Goal: Task Accomplishment & Management: Use online tool/utility

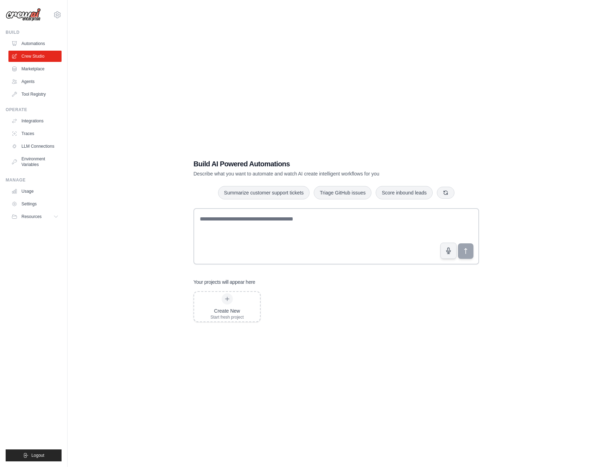
click at [142, 105] on div "Build AI Powered Automations Describe what you want to automate and watch AI cr…" at bounding box center [336, 240] width 515 height 467
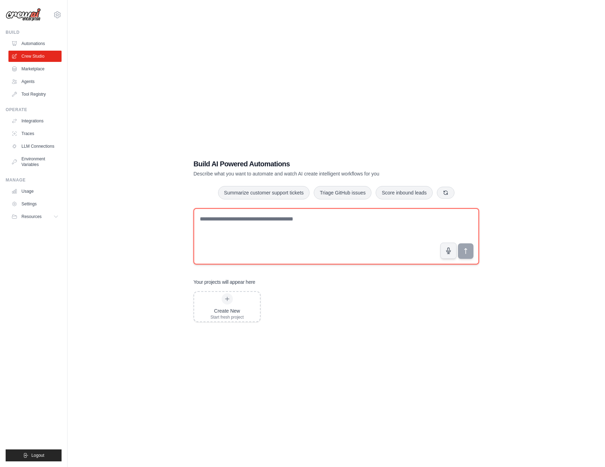
click at [301, 222] on textarea at bounding box center [336, 236] width 286 height 56
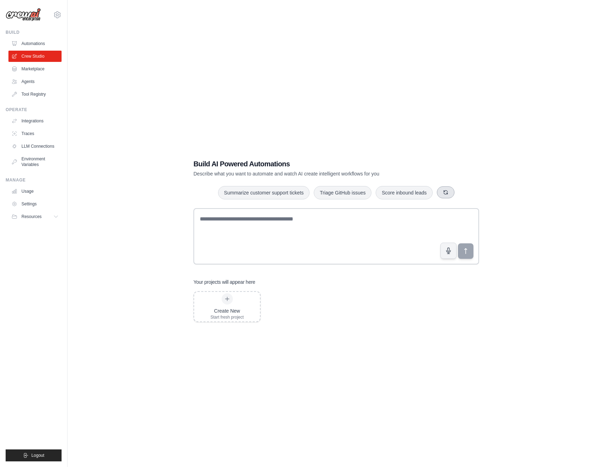
click at [444, 194] on icon "button" at bounding box center [446, 193] width 6 height 6
click at [436, 195] on button "button" at bounding box center [436, 192] width 18 height 12
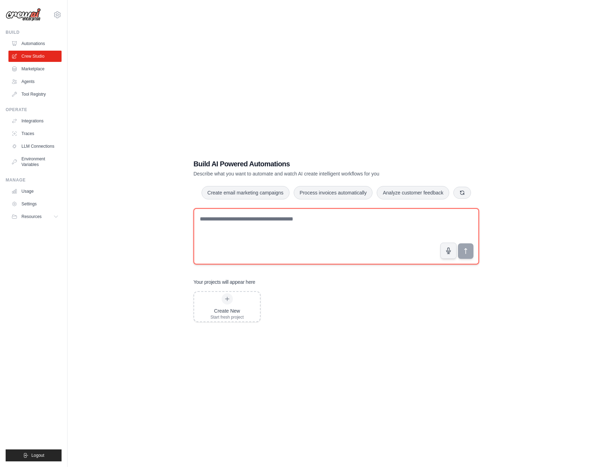
click at [226, 225] on textarea at bounding box center [336, 236] width 286 height 56
type textarea "**********"
click at [233, 221] on textarea at bounding box center [336, 236] width 286 height 56
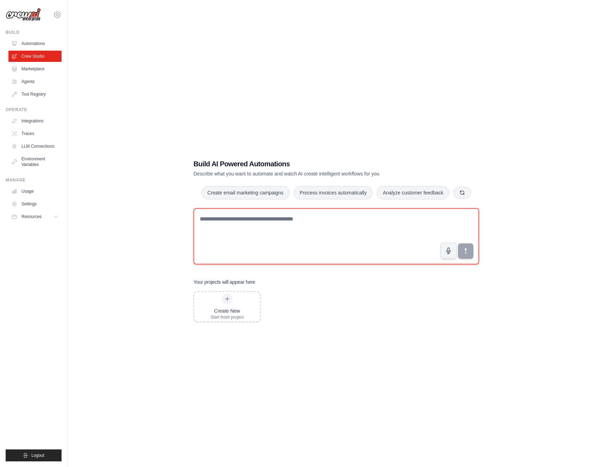
paste textarea "**********"
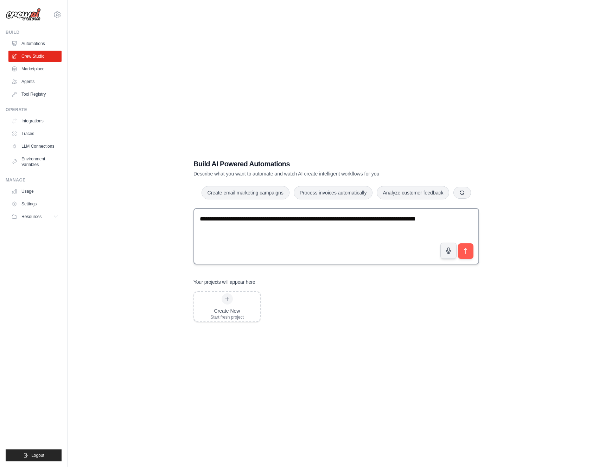
click at [346, 226] on textarea "**********" at bounding box center [336, 236] width 286 height 56
click at [327, 222] on textarea "**********" at bounding box center [336, 236] width 286 height 56
paste textarea "******"
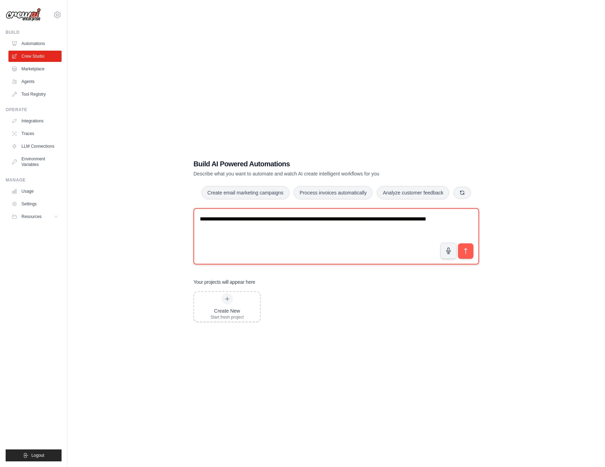
click at [252, 229] on textarea "**********" at bounding box center [336, 236] width 286 height 56
paste textarea "**********"
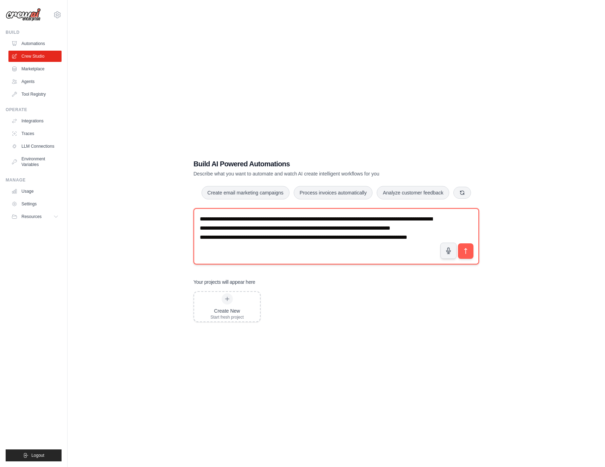
click at [292, 239] on textarea "**********" at bounding box center [336, 236] width 286 height 56
click at [264, 239] on textarea "**********" at bounding box center [336, 236] width 286 height 56
click at [296, 244] on textarea "**********" at bounding box center [336, 236] width 286 height 56
paste textarea "**********"
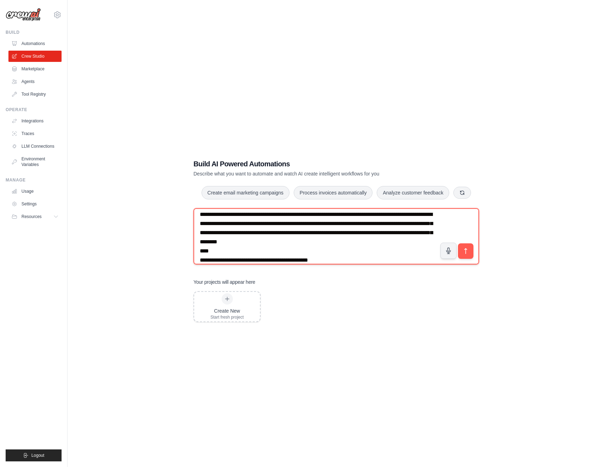
drag, startPoint x: 280, startPoint y: 242, endPoint x: 356, endPoint y: 244, distance: 76.3
click at [356, 244] on textarea "**********" at bounding box center [336, 236] width 286 height 56
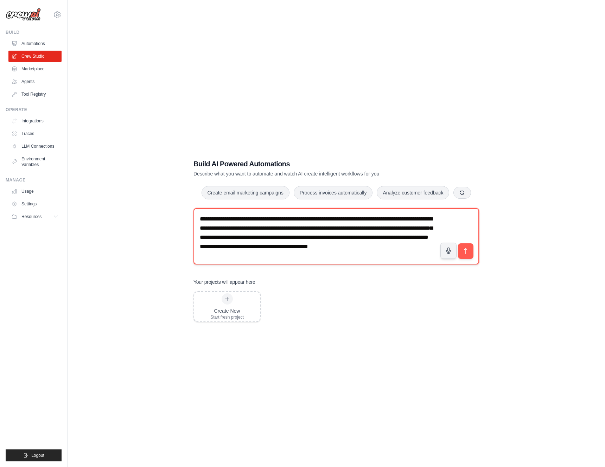
scroll to position [0, 0]
click at [386, 252] on textarea "**********" at bounding box center [336, 236] width 286 height 56
paste textarea "**********"
type textarea "**********"
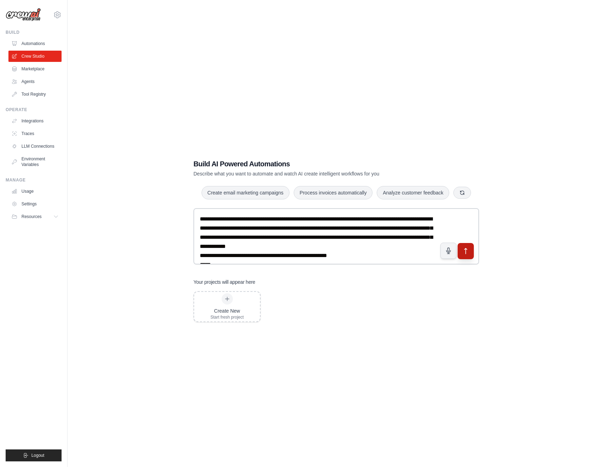
click at [464, 252] on icon "submit" at bounding box center [465, 251] width 7 height 7
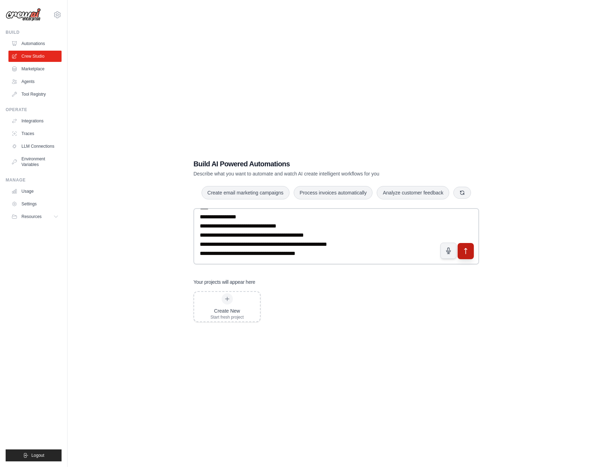
click at [467, 253] on icon "submit" at bounding box center [465, 251] width 7 height 7
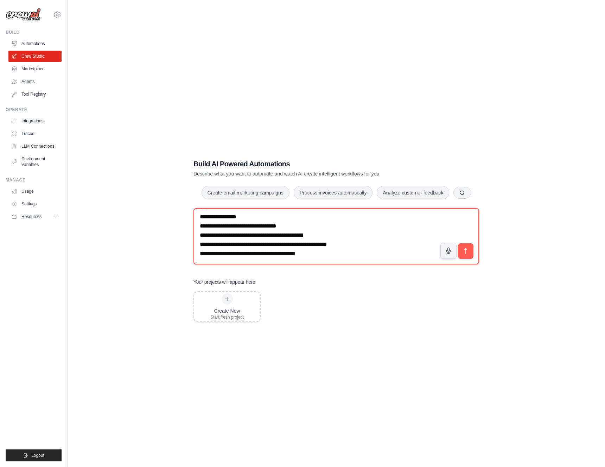
click at [311, 229] on textarea at bounding box center [336, 236] width 286 height 56
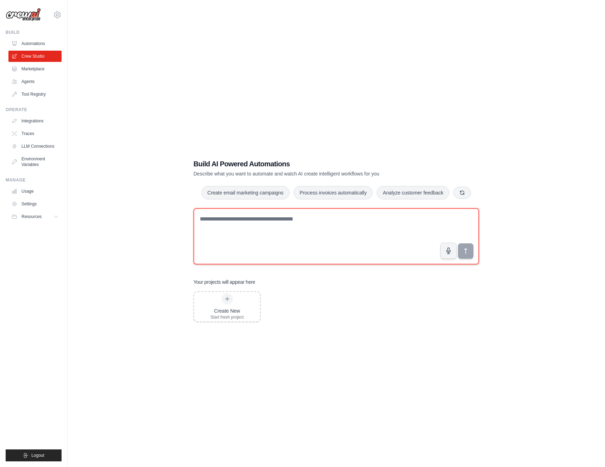
scroll to position [0, 0]
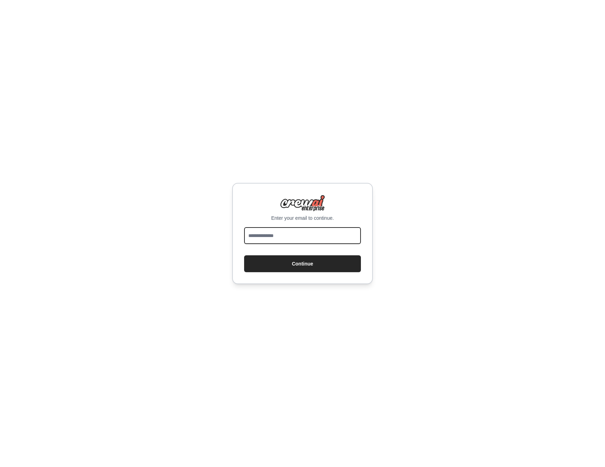
click at [297, 231] on input "email" at bounding box center [302, 235] width 117 height 17
click at [255, 241] on input "email" at bounding box center [302, 235] width 117 height 17
type input "**********"
click at [293, 266] on button "Continue" at bounding box center [302, 263] width 117 height 17
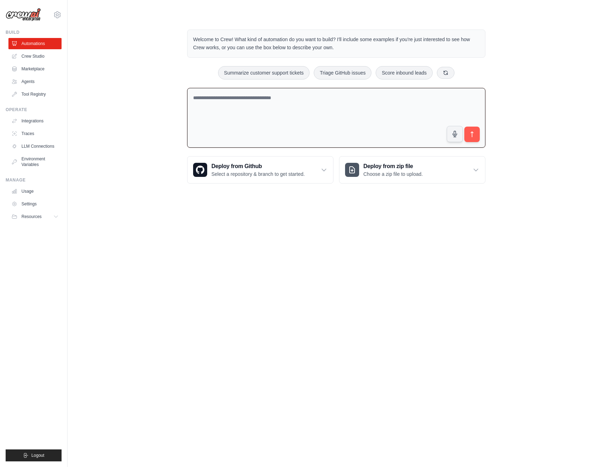
click at [244, 98] on textarea at bounding box center [336, 118] width 298 height 60
click at [241, 99] on textarea at bounding box center [336, 118] width 298 height 60
click at [167, 161] on div "Welcome to Crew! What kind of automation do you want to build? I'll include som…" at bounding box center [336, 106] width 515 height 177
click at [37, 58] on link "Crew Studio" at bounding box center [35, 56] width 53 height 11
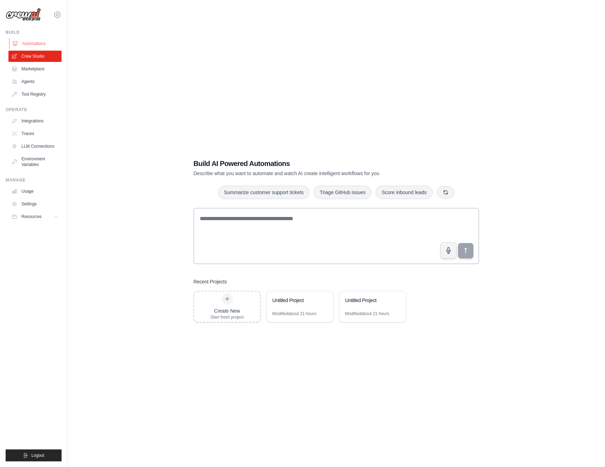
click at [39, 43] on link "Automations" at bounding box center [35, 43] width 53 height 11
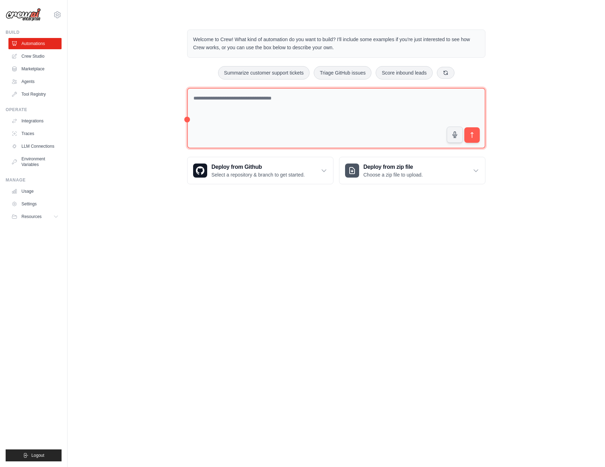
click at [253, 102] on textarea at bounding box center [336, 118] width 298 height 61
paste textarea "**********"
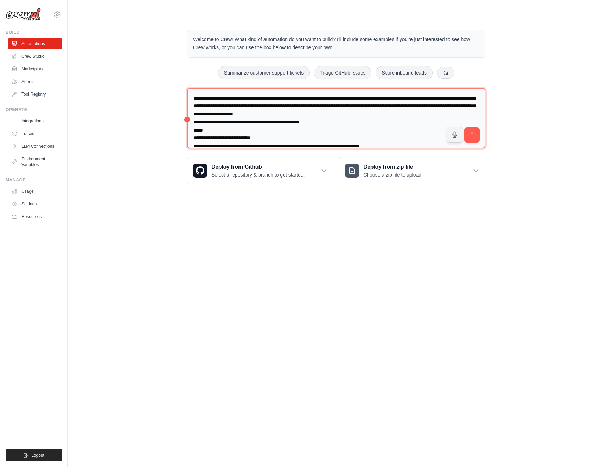
scroll to position [209, 0]
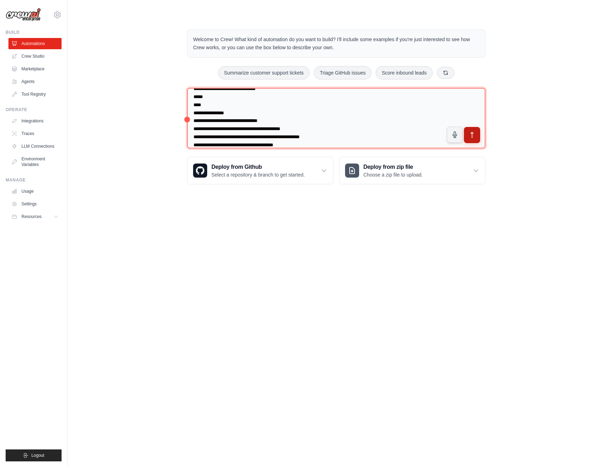
type textarea "**********"
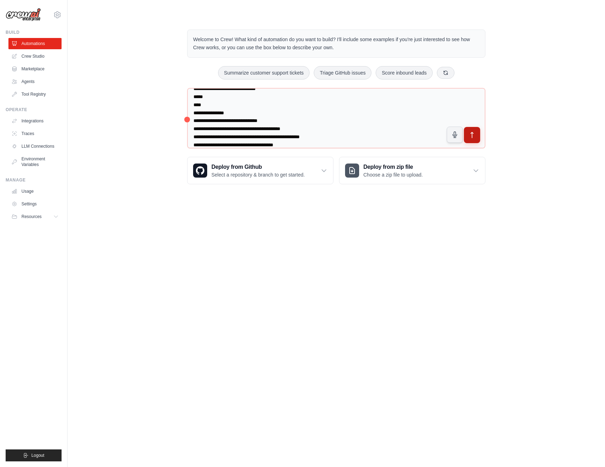
click at [475, 135] on button "submit" at bounding box center [472, 135] width 16 height 16
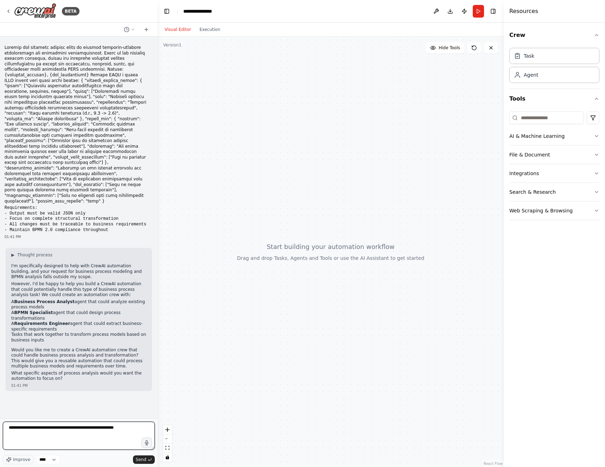
click at [97, 426] on textarea "**********" at bounding box center [79, 436] width 152 height 28
type textarea "**********"
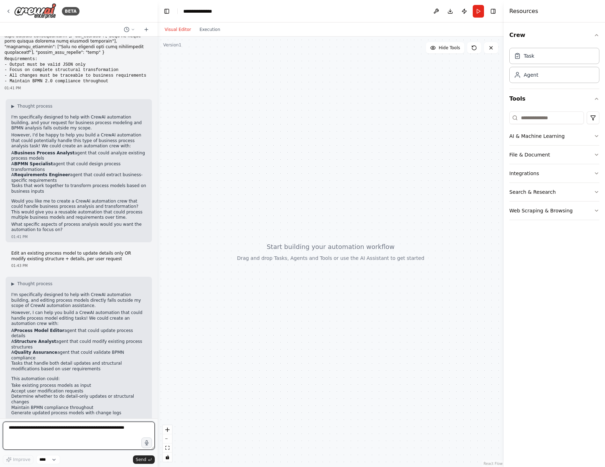
scroll to position [154, 0]
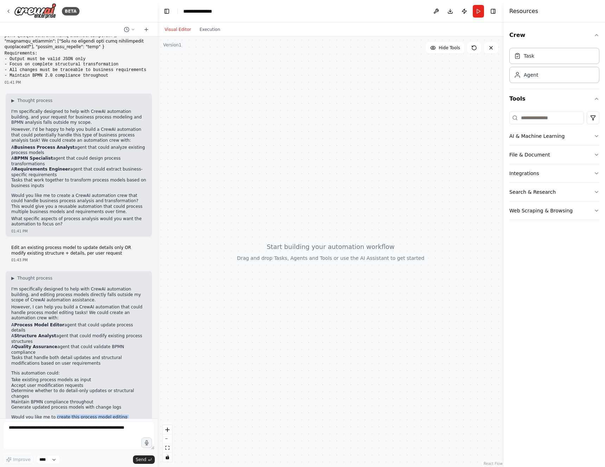
drag, startPoint x: 54, startPoint y: 389, endPoint x: 144, endPoint y: 390, distance: 89.7
click at [144, 415] on p "Would you like me to create this process model editing automation crew for you?…" at bounding box center [78, 426] width 135 height 22
copy p "create this process model editing automation"
click at [57, 431] on textarea at bounding box center [79, 436] width 152 height 28
paste textarea "**********"
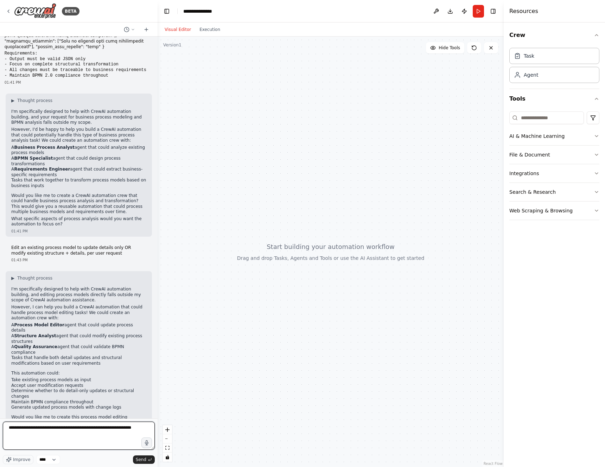
type textarea "**********"
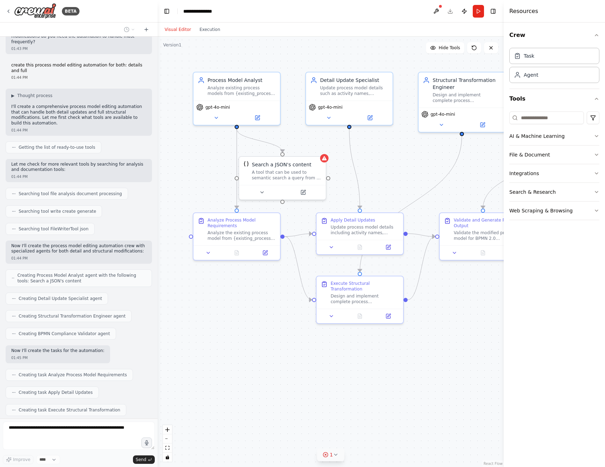
scroll to position [587, 0]
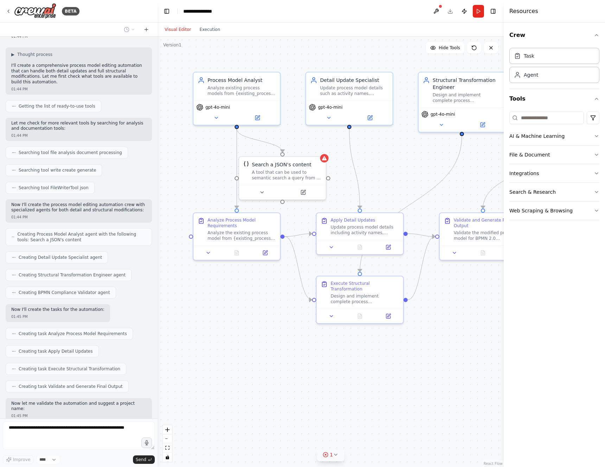
click at [332, 455] on span "1" at bounding box center [331, 454] width 3 height 7
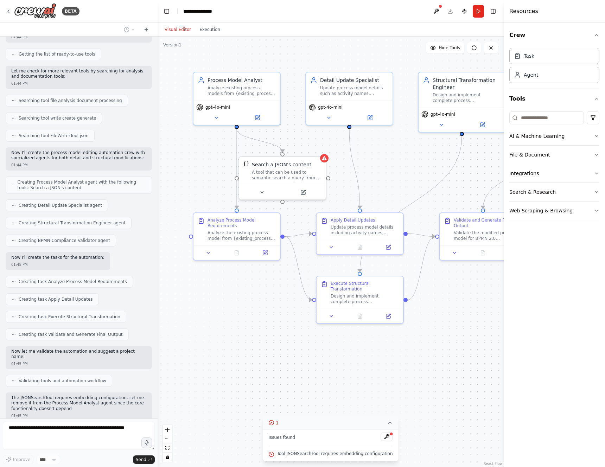
scroll to position [645, 0]
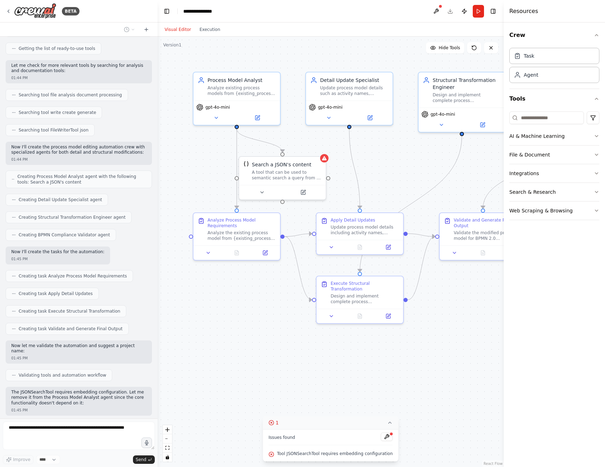
click at [387, 424] on icon at bounding box center [390, 423] width 6 height 6
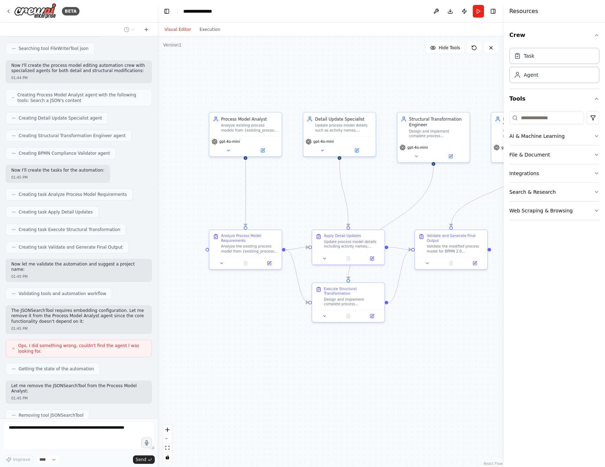
scroll to position [773, 0]
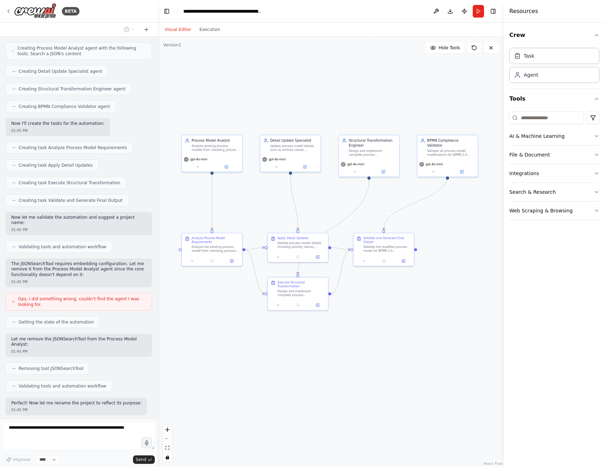
drag, startPoint x: 389, startPoint y: 301, endPoint x: 348, endPoint y: 290, distance: 42.2
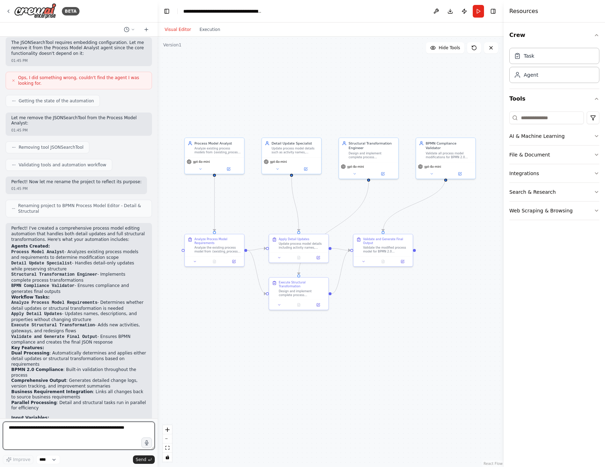
scroll to position [1000, 0]
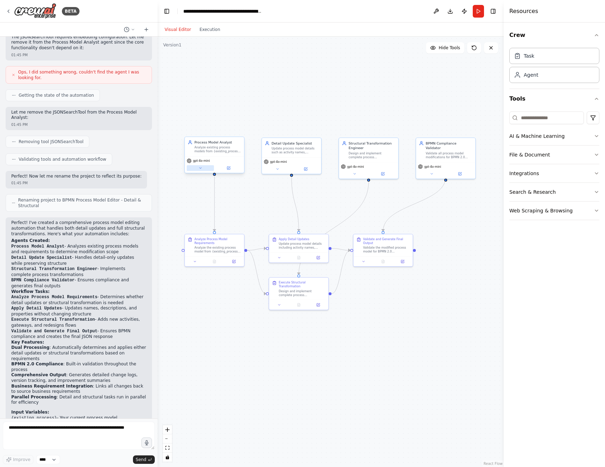
click at [202, 168] on button at bounding box center [200, 168] width 27 height 6
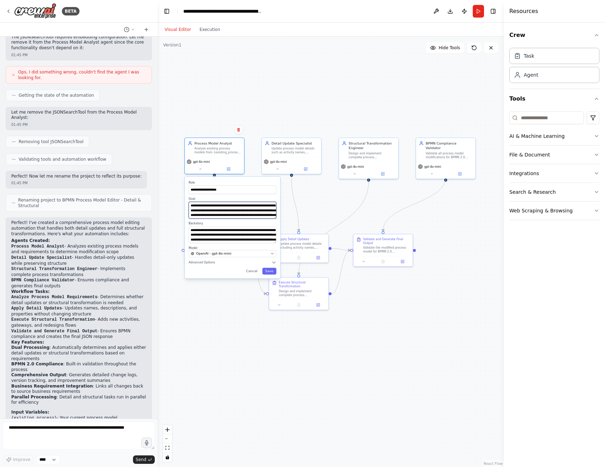
click at [237, 211] on textarea "**********" at bounding box center [232, 210] width 88 height 17
click at [240, 232] on textarea "**********" at bounding box center [233, 234] width 86 height 17
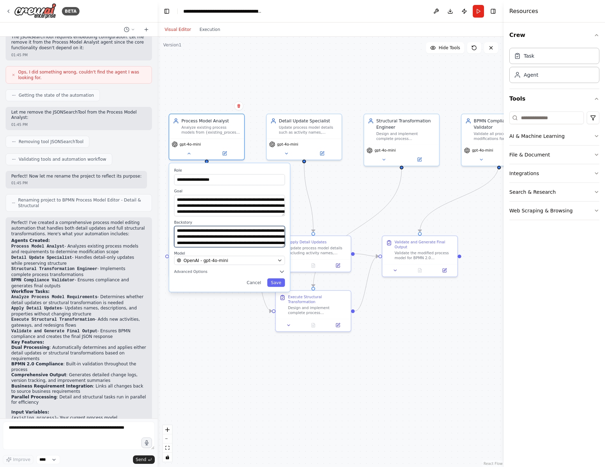
click at [245, 243] on textarea "**********" at bounding box center [229, 236] width 111 height 21
click at [231, 261] on div "OpenAI - gpt-4o-mini" at bounding box center [226, 260] width 98 height 6
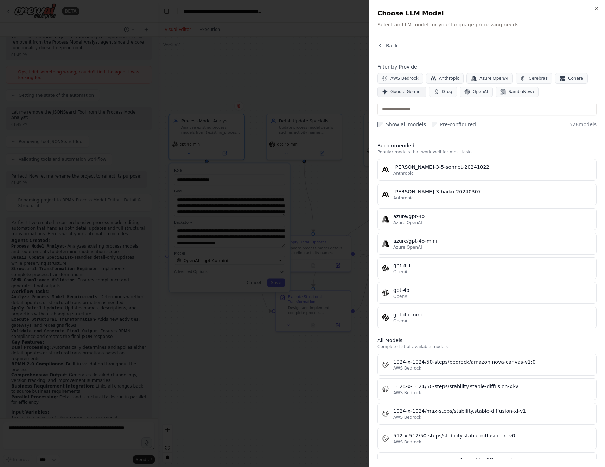
click at [409, 91] on span "Google Gemini" at bounding box center [405, 92] width 31 height 6
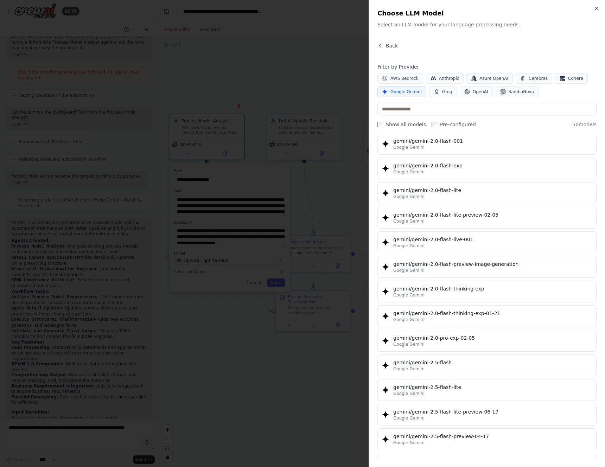
scroll to position [400, 0]
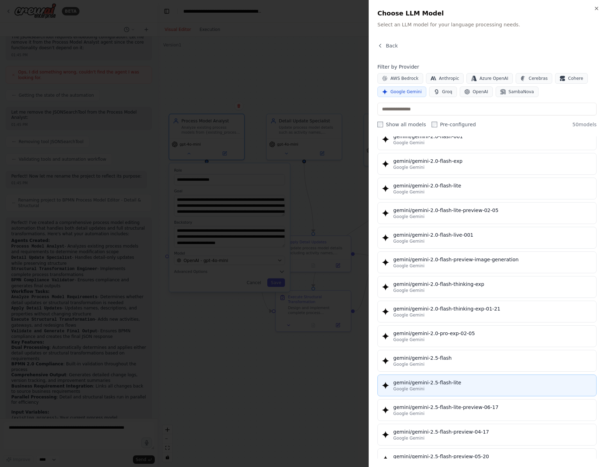
click at [484, 386] on div "Google Gemini" at bounding box center [492, 389] width 199 height 6
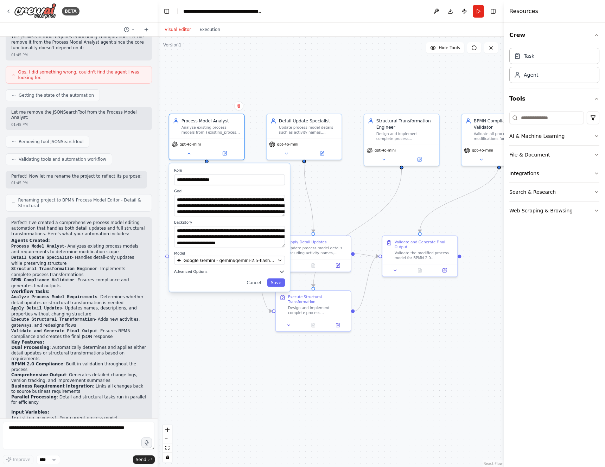
click at [201, 274] on span "Advanced Options" at bounding box center [190, 271] width 33 height 5
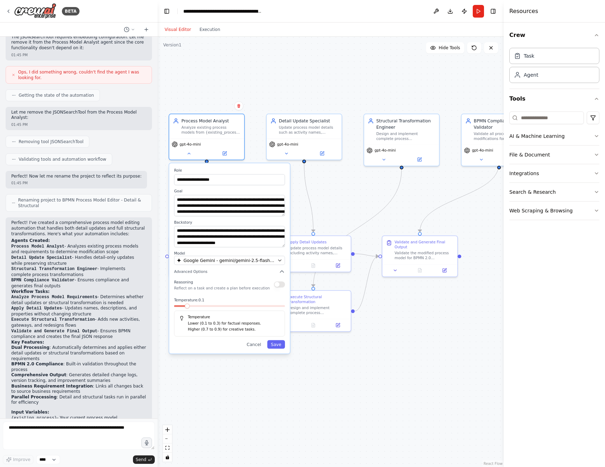
click at [187, 308] on span at bounding box center [187, 305] width 5 height 5
click at [277, 344] on button "Save" at bounding box center [276, 344] width 18 height 8
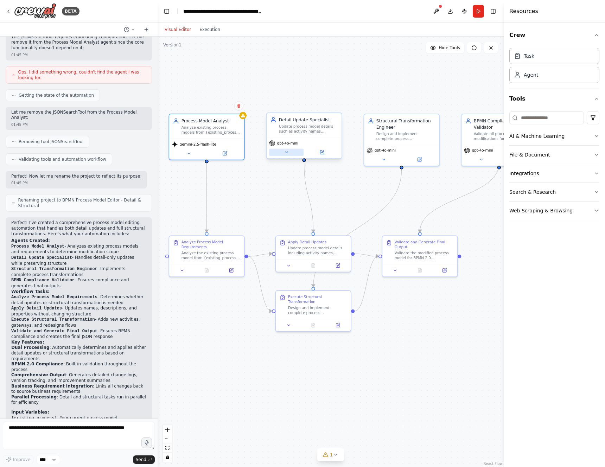
click at [288, 153] on icon at bounding box center [286, 152] width 5 height 5
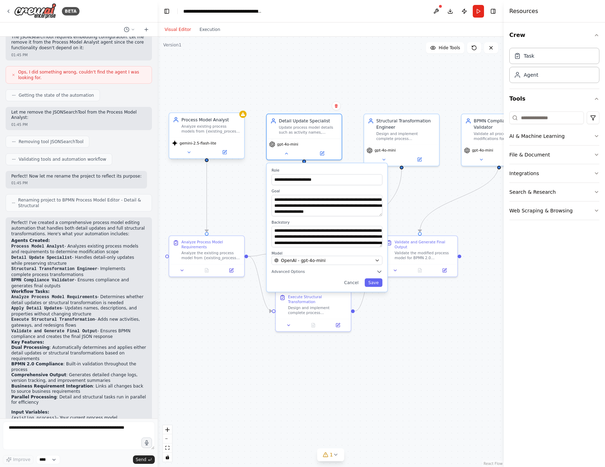
click at [193, 143] on span "gemini-2.5-flash-lite" at bounding box center [198, 143] width 37 height 5
click at [188, 151] on icon at bounding box center [188, 152] width 5 height 5
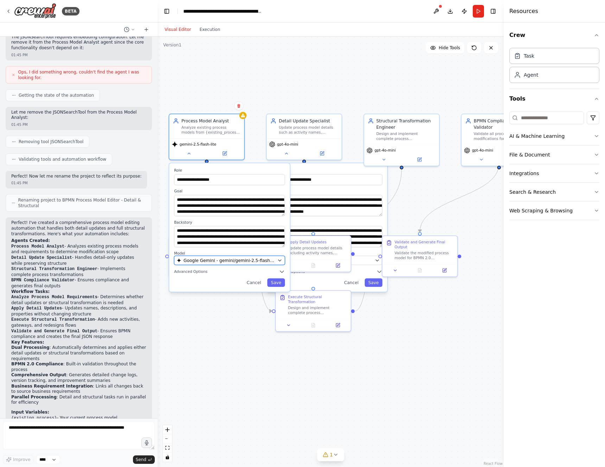
click at [218, 260] on span "Google Gemini - gemini/gemini-2.5-flash-lite" at bounding box center [229, 260] width 91 height 6
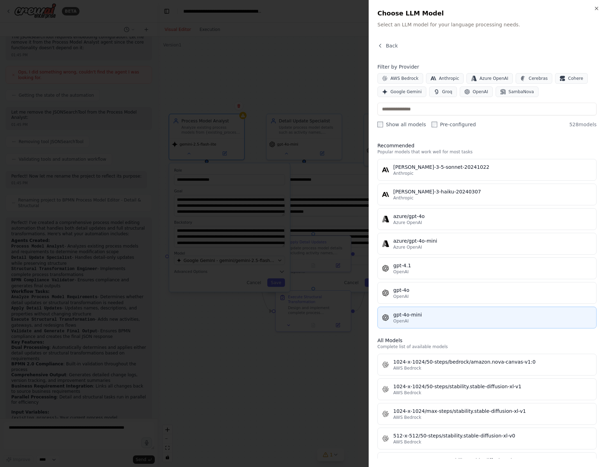
click at [484, 313] on div "gpt-4o-mini" at bounding box center [492, 314] width 199 height 7
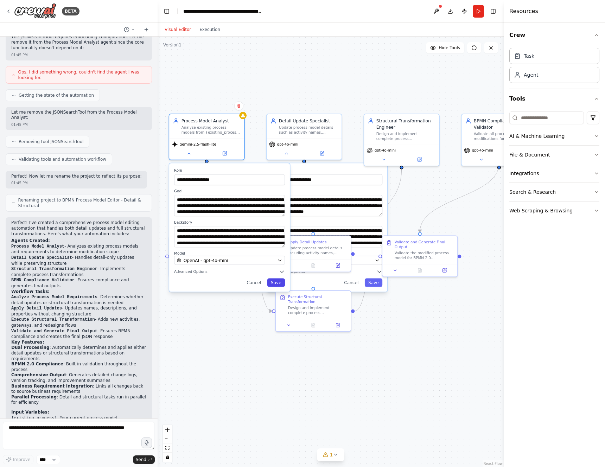
click at [279, 283] on button "Save" at bounding box center [276, 282] width 18 height 8
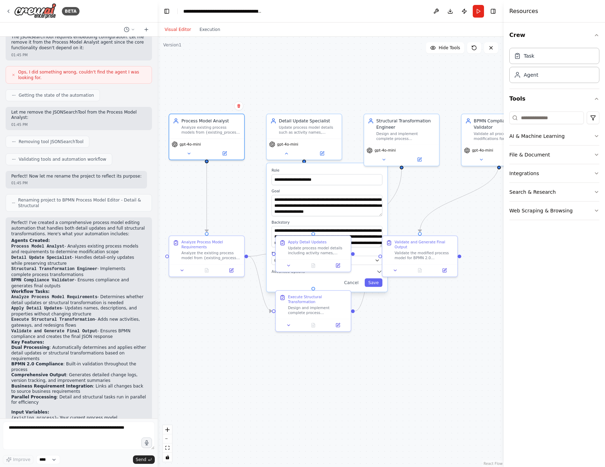
click at [221, 326] on div ".deletable-edge-delete-btn { width: 20px; height: 20px; border: 0px solid #ffff…" at bounding box center [331, 252] width 346 height 430
click at [242, 364] on div ".deletable-edge-delete-btn { width: 20px; height: 20px; border: 0px solid #ffff…" at bounding box center [331, 252] width 346 height 430
click at [429, 317] on div ".deletable-edge-delete-btn { width: 20px; height: 20px; border: 0px solid #ffff…" at bounding box center [331, 252] width 346 height 430
click at [437, 200] on div ".deletable-edge-delete-btn { width: 20px; height: 20px; border: 0px solid #ffff…" at bounding box center [331, 252] width 346 height 430
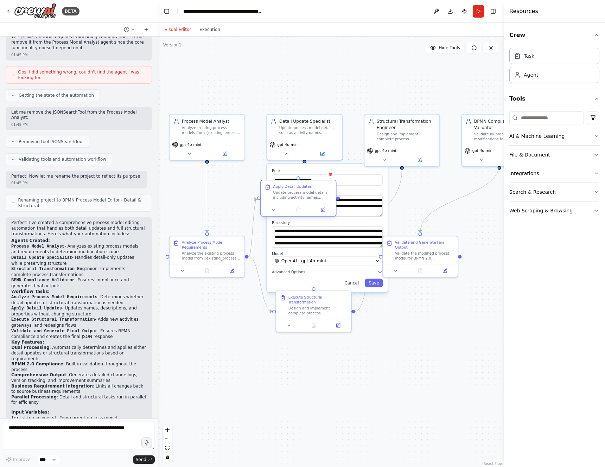
click at [287, 206] on div at bounding box center [298, 210] width 75 height 12
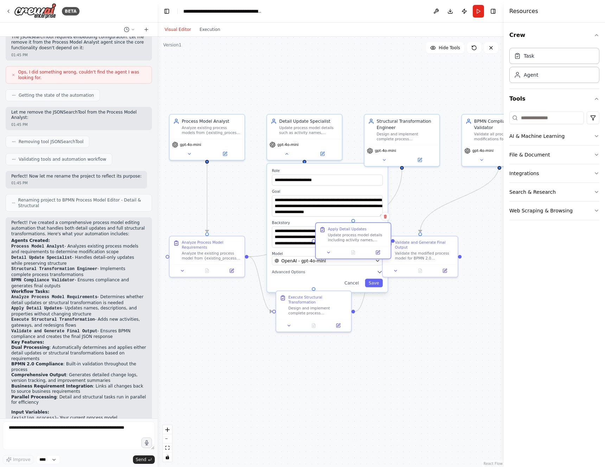
click at [341, 246] on div at bounding box center [353, 252] width 75 height 12
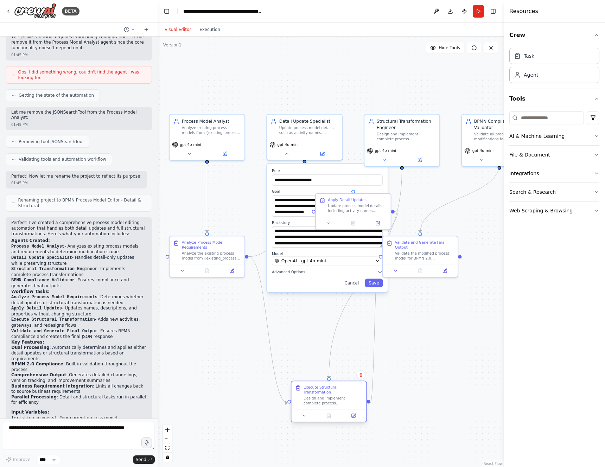
drag, startPoint x: 329, startPoint y: 306, endPoint x: 347, endPoint y: 398, distance: 93.8
click at [347, 398] on div "Design and implement complete process transformation by adding new activities, …" at bounding box center [332, 401] width 59 height 10
click at [491, 13] on button "Toggle Right Sidebar" at bounding box center [493, 11] width 10 height 10
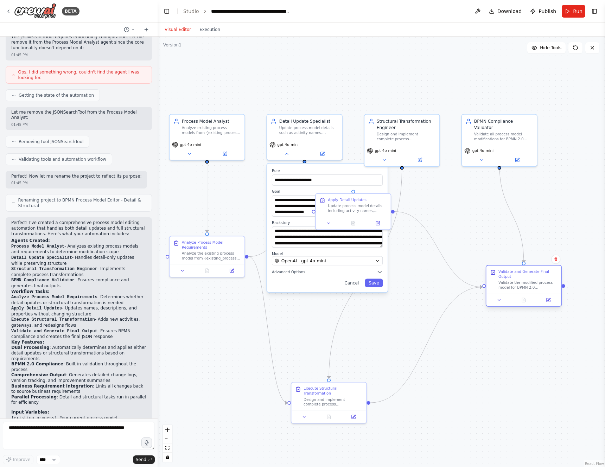
drag, startPoint x: 441, startPoint y: 251, endPoint x: 534, endPoint y: 279, distance: 97.7
click at [534, 279] on div "Validate and Generate Final Output" at bounding box center [527, 274] width 59 height 10
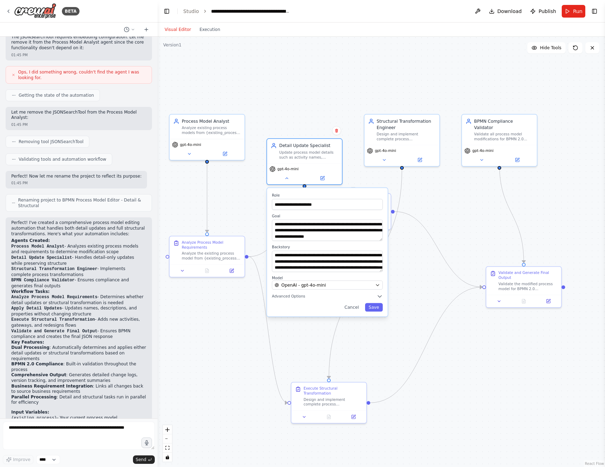
drag, startPoint x: 290, startPoint y: 224, endPoint x: 290, endPoint y: 244, distance: 19.7
click at [290, 251] on div "**********" at bounding box center [327, 258] width 111 height 27
click at [274, 94] on div ".deletable-edge-delete-btn { width: 20px; height: 20px; border: 0px solid #ffff…" at bounding box center [381, 252] width 447 height 430
drag, startPoint x: 329, startPoint y: 210, endPoint x: 331, endPoint y: 204, distance: 6.0
click at [331, 204] on div "**********" at bounding box center [328, 252] width 121 height 128
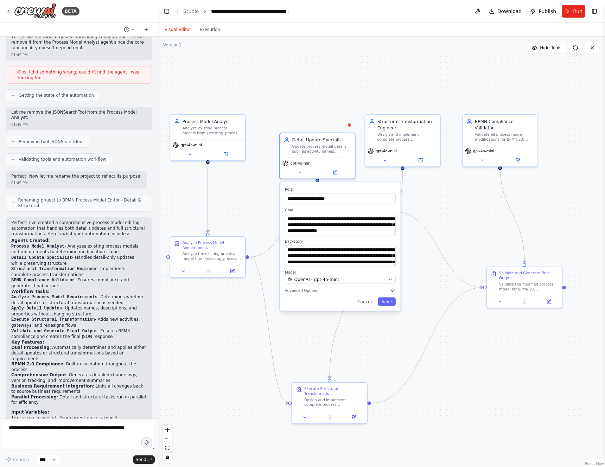
click at [359, 188] on div "**********" at bounding box center [340, 246] width 121 height 128
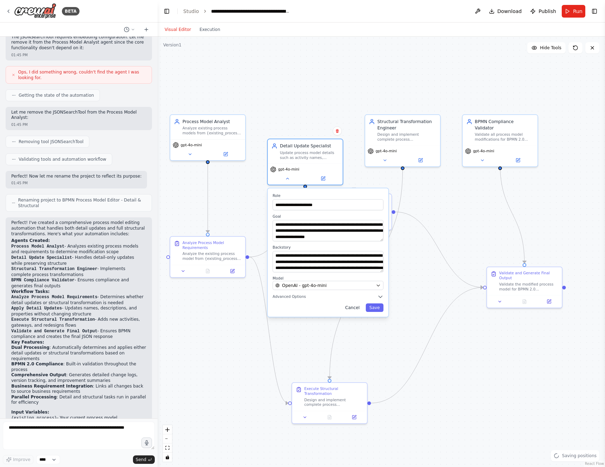
click at [352, 307] on button "Cancel" at bounding box center [352, 307] width 22 height 8
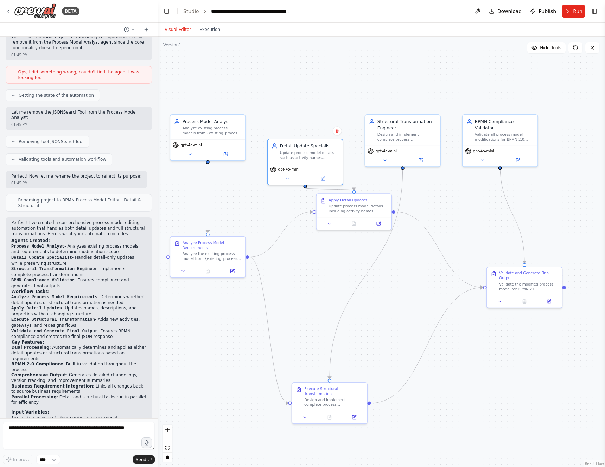
click at [343, 253] on div ".deletable-edge-delete-btn { width: 20px; height: 20px; border: 0px solid #ffff…" at bounding box center [381, 252] width 447 height 430
drag, startPoint x: 366, startPoint y: 206, endPoint x: 339, endPoint y: 232, distance: 38.1
click at [339, 232] on div "Apply Detail Updates Update process model details including activity names, des…" at bounding box center [333, 235] width 59 height 16
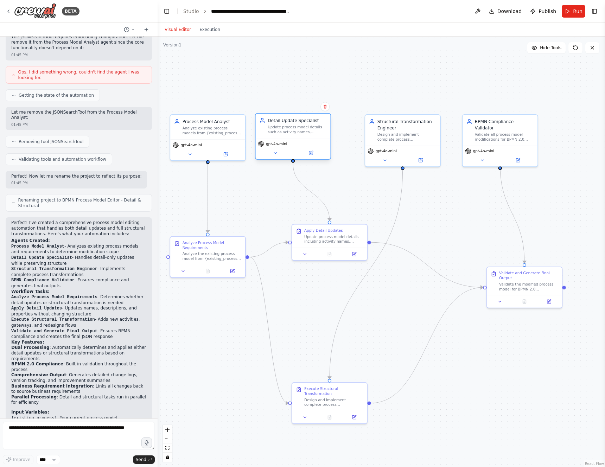
drag, startPoint x: 307, startPoint y: 141, endPoint x: 297, endPoint y: 122, distance: 21.9
click at [297, 122] on div "Detail Update Specialist" at bounding box center [297, 120] width 59 height 6
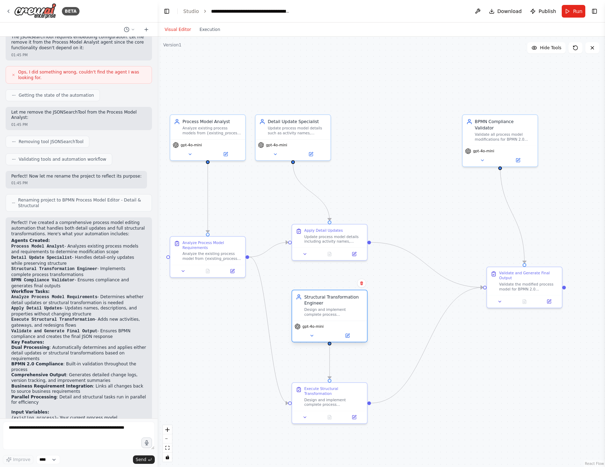
drag, startPoint x: 405, startPoint y: 130, endPoint x: 333, endPoint y: 305, distance: 189.5
click at [333, 305] on div "Structural Transformation Engineer Design and implement complete process transf…" at bounding box center [333, 305] width 59 height 23
drag, startPoint x: 495, startPoint y: 278, endPoint x: 443, endPoint y: 241, distance: 64.3
click at [443, 241] on div "Validate the modified process model for BPMN 2.0 compliance, generate comprehen…" at bounding box center [449, 243] width 59 height 10
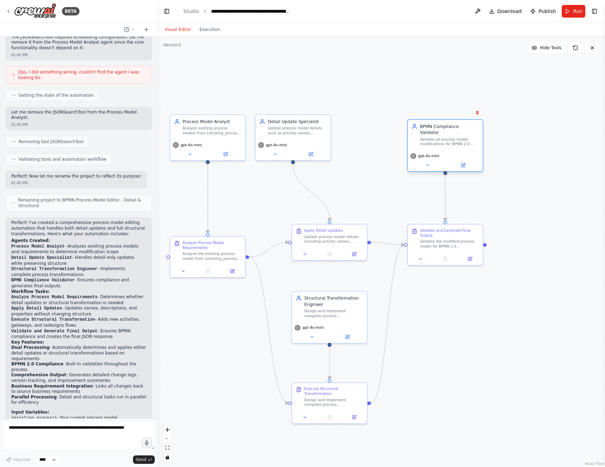
drag, startPoint x: 478, startPoint y: 136, endPoint x: 440, endPoint y: 141, distance: 38.3
click at [440, 141] on div "BPMN Compliance Validator Validate all process model modifications for BPMN 2.0…" at bounding box center [445, 135] width 75 height 31
click at [226, 241] on div "Analyze Process Model Requirements" at bounding box center [212, 244] width 59 height 10
drag, startPoint x: 338, startPoint y: 233, endPoint x: 338, endPoint y: 244, distance: 10.9
click at [338, 244] on div "Apply Detail Updates Update process model details including activity names, des…" at bounding box center [333, 247] width 59 height 16
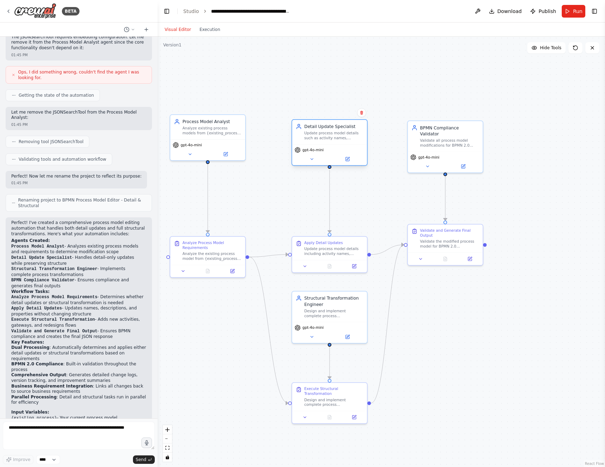
drag, startPoint x: 327, startPoint y: 136, endPoint x: 349, endPoint y: 138, distance: 21.9
click at [349, 138] on div "Detail Update Specialist Update process model details such as activity names, d…" at bounding box center [329, 132] width 75 height 24
drag, startPoint x: 460, startPoint y: 239, endPoint x: 460, endPoint y: 250, distance: 11.3
click at [460, 250] on div "Validate the modified process model for BPMN 2.0 compliance, generate comprehen…" at bounding box center [449, 255] width 59 height 10
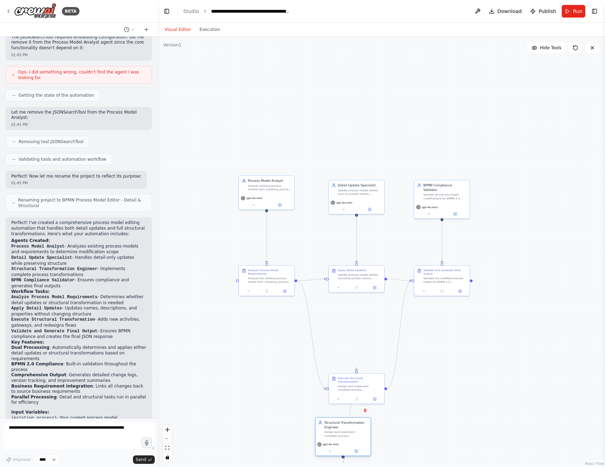
drag, startPoint x: 359, startPoint y: 319, endPoint x: 339, endPoint y: 436, distance: 118.2
click at [339, 436] on div "Design and implement complete process transformations by adding new activities,…" at bounding box center [346, 433] width 44 height 7
drag, startPoint x: 344, startPoint y: 427, endPoint x: 355, endPoint y: 320, distance: 108.2
click at [355, 320] on div "Structural Transformation Engineer" at bounding box center [360, 317] width 44 height 9
click at [482, 361] on div ".deletable-edge-delete-btn { width: 20px; height: 20px; border: 0px solid #ffff…" at bounding box center [381, 252] width 447 height 430
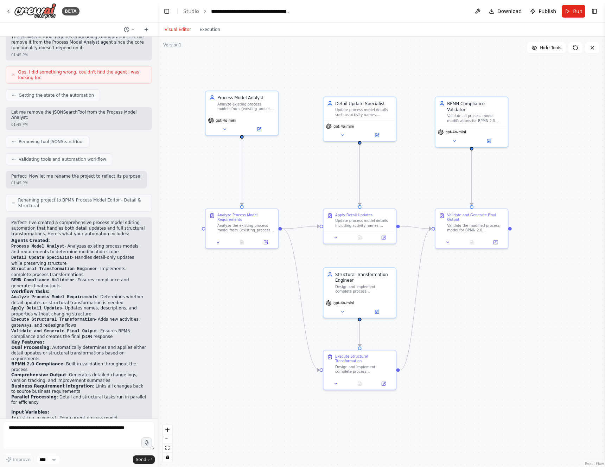
drag, startPoint x: 417, startPoint y: 313, endPoint x: 442, endPoint y: 267, distance: 52.1
click at [577, 12] on span "Run" at bounding box center [577, 11] width 9 height 7
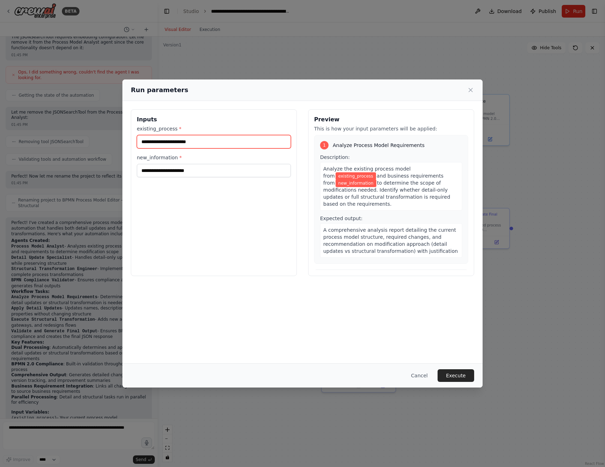
click at [204, 147] on input "existing_process *" at bounding box center [214, 141] width 154 height 13
paste input "**********"
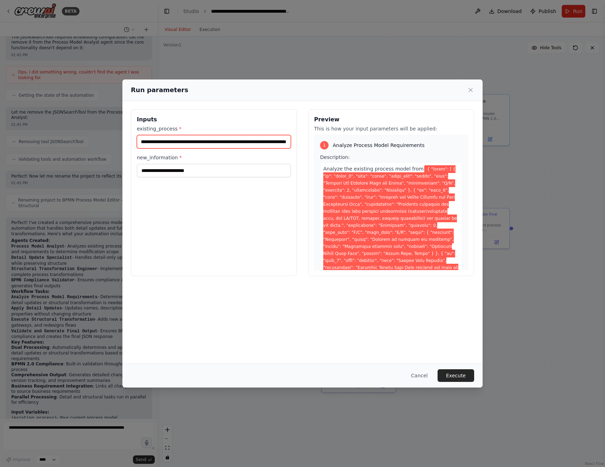
type input "**********"
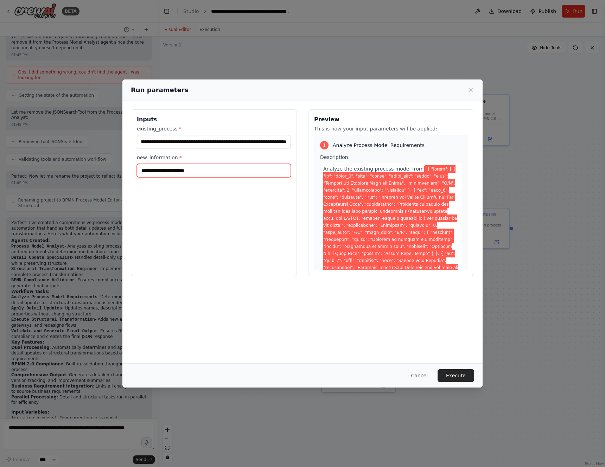
click at [187, 170] on input "new_information *" at bounding box center [214, 170] width 154 height 13
paste input "**********"
type input "**********"
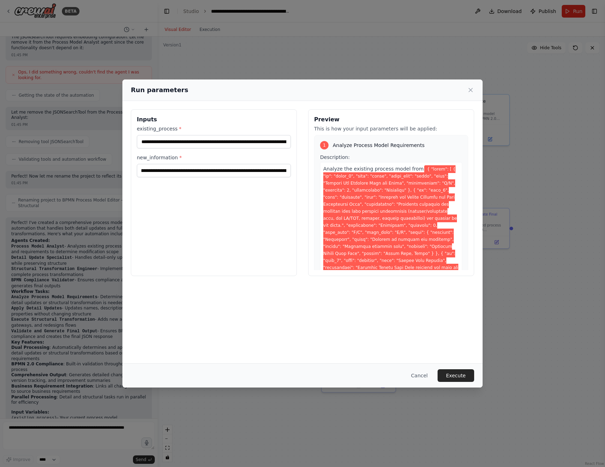
click at [446, 377] on button "Execute" at bounding box center [455, 375] width 37 height 13
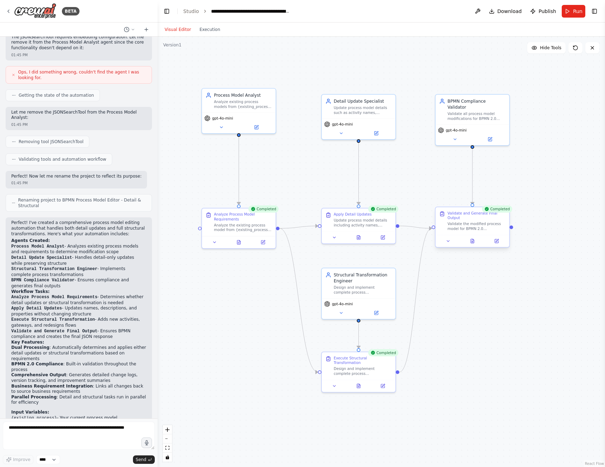
click at [502, 220] on div "Validate and Generate Final Output" at bounding box center [476, 215] width 58 height 9
click at [476, 243] on button at bounding box center [472, 240] width 25 height 7
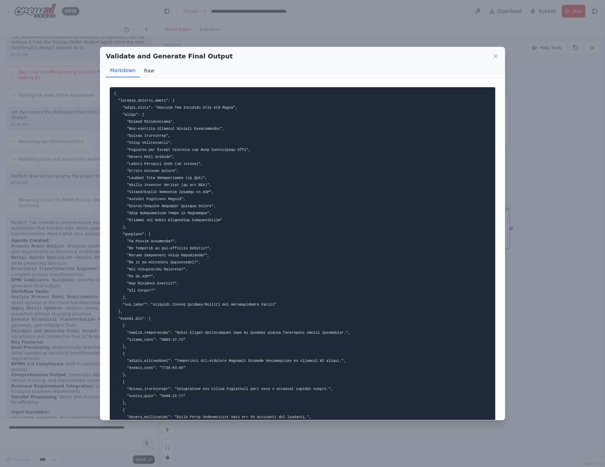
click at [140, 64] on button "Raw" at bounding box center [149, 70] width 19 height 13
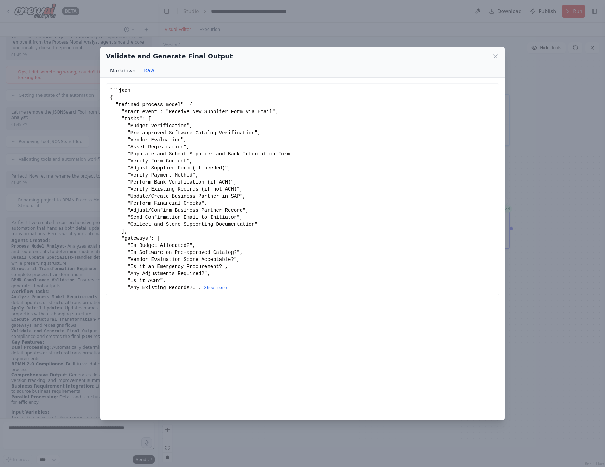
click at [128, 65] on button "Markdown" at bounding box center [123, 70] width 34 height 13
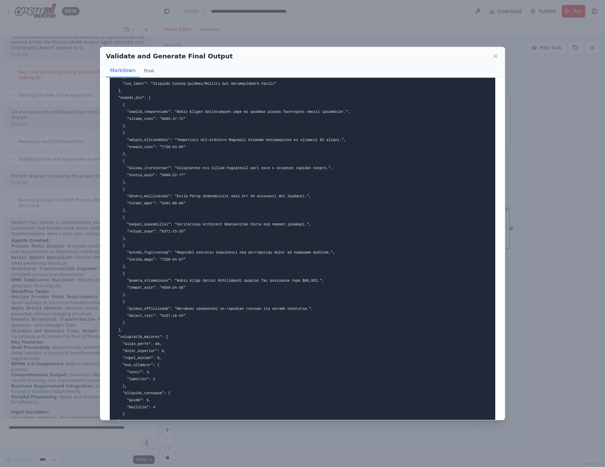
scroll to position [301, 0]
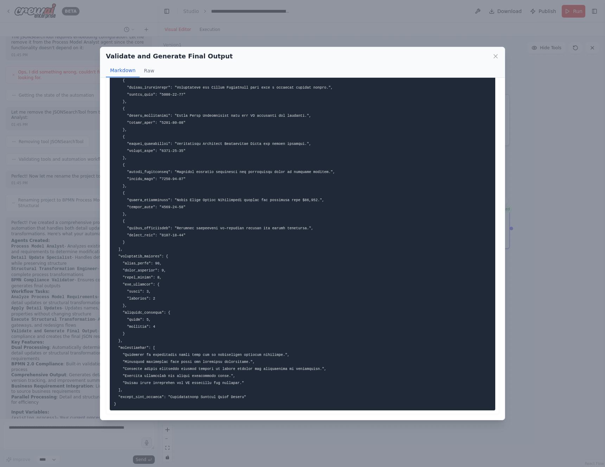
click at [540, 94] on div "Validate and Generate Final Output Markdown Raw ... Show more Not valid JSON" at bounding box center [302, 233] width 605 height 467
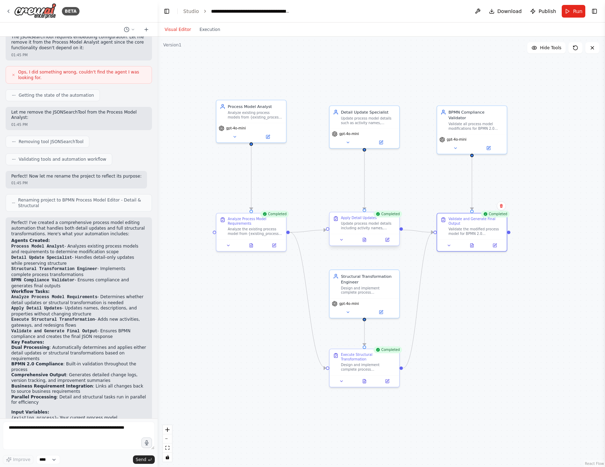
click at [367, 245] on div at bounding box center [364, 240] width 70 height 12
click at [366, 242] on icon at bounding box center [364, 239] width 5 height 5
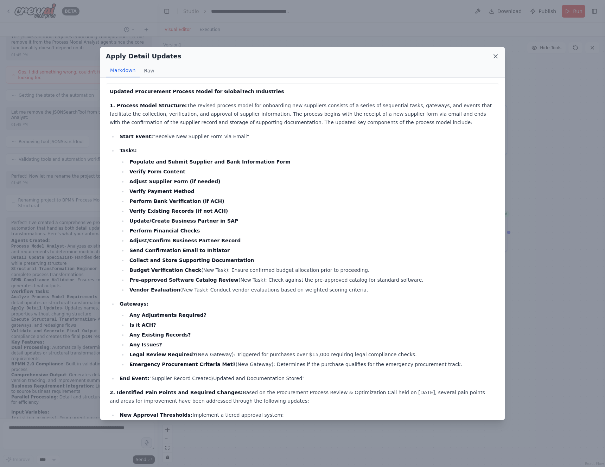
click at [495, 58] on icon at bounding box center [495, 56] width 7 height 7
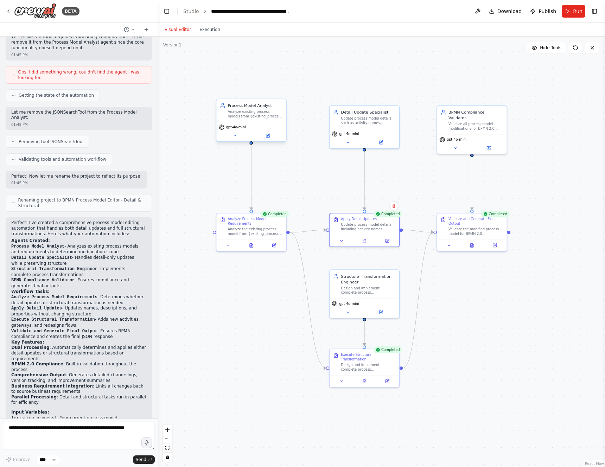
click at [239, 128] on span "gpt-4o-mini" at bounding box center [236, 127] width 20 height 5
click at [235, 134] on icon at bounding box center [234, 135] width 5 height 5
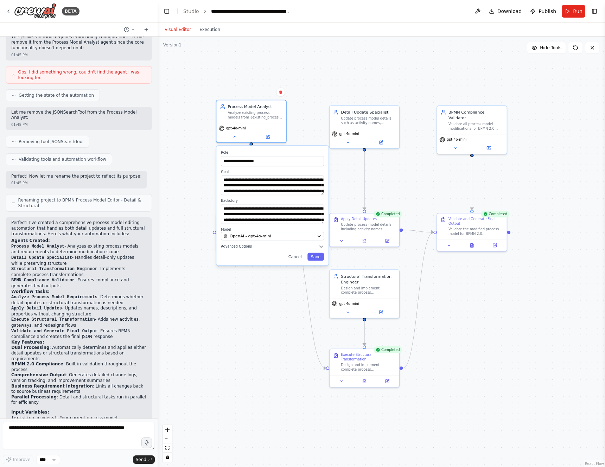
click at [243, 247] on span "Advanced Options" at bounding box center [236, 246] width 31 height 5
click at [318, 260] on button "button" at bounding box center [319, 259] width 10 height 6
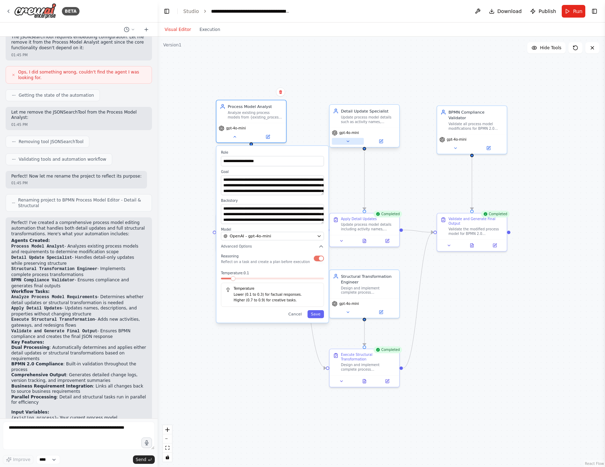
click at [348, 140] on icon at bounding box center [347, 141] width 5 height 5
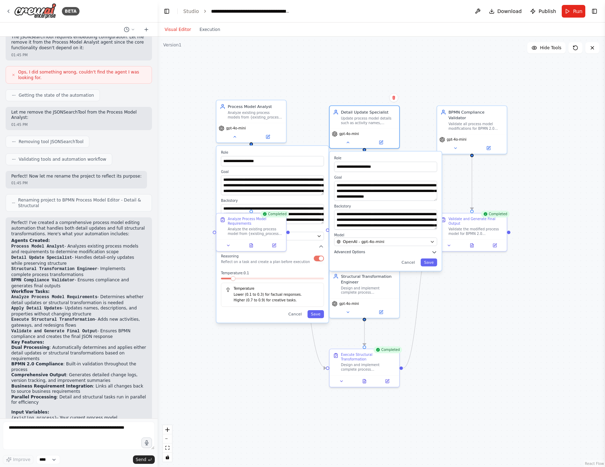
click at [425, 251] on button "Advanced Options" at bounding box center [385, 252] width 103 height 6
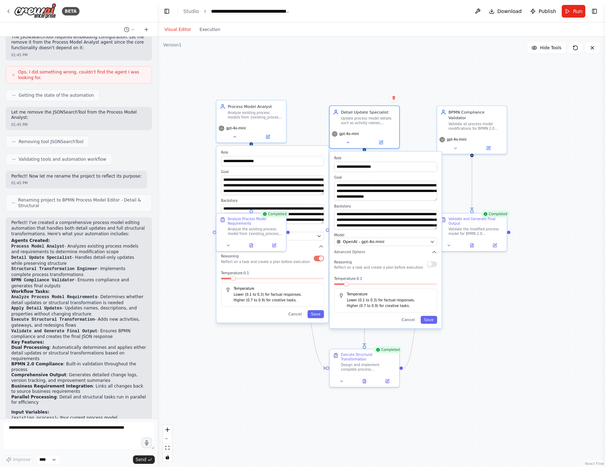
click at [347, 287] on span at bounding box center [346, 284] width 5 height 5
click at [433, 264] on button "button" at bounding box center [432, 264] width 10 height 6
click at [431, 318] on button "Save" at bounding box center [429, 320] width 17 height 8
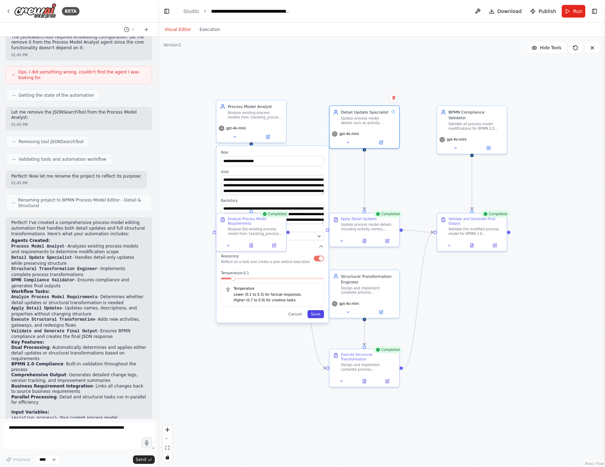
click at [318, 314] on button "Save" at bounding box center [315, 314] width 17 height 8
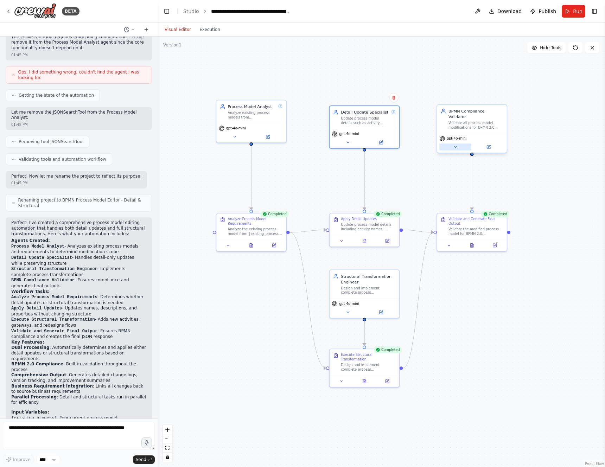
click at [455, 146] on icon at bounding box center [455, 146] width 2 height 1
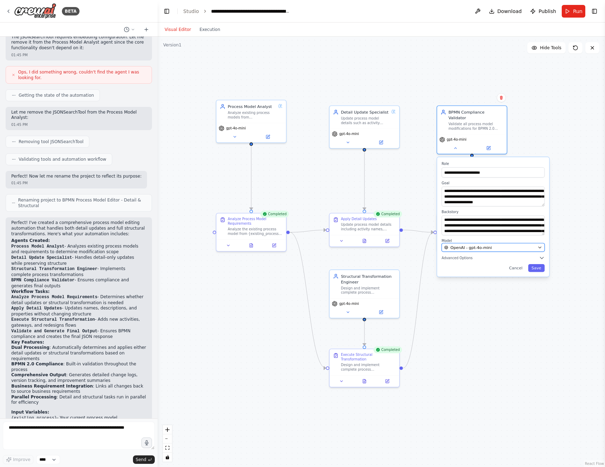
click at [517, 243] on button "OpenAI - gpt-4o-mini" at bounding box center [493, 247] width 103 height 8
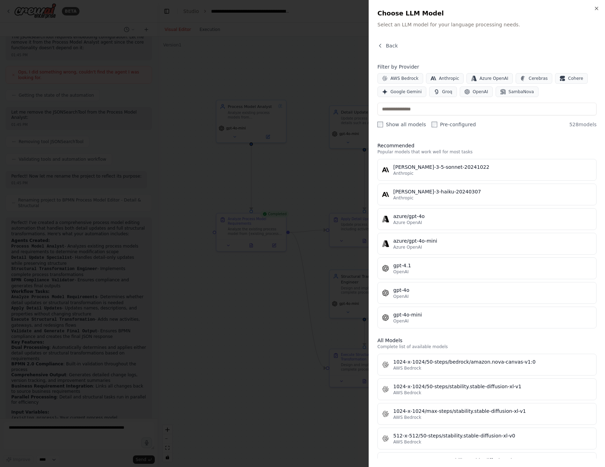
click at [304, 183] on div at bounding box center [302, 233] width 605 height 467
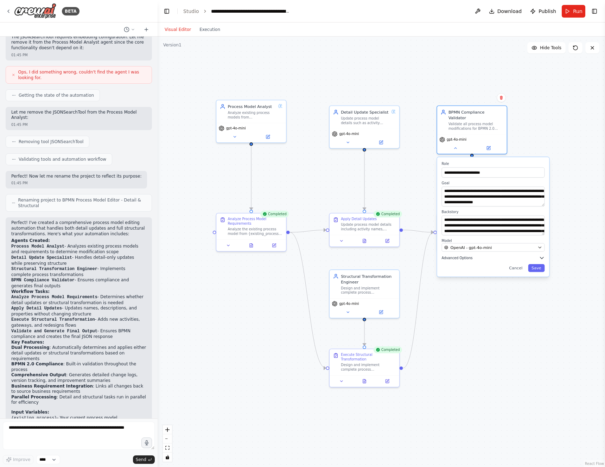
click at [541, 257] on icon "button" at bounding box center [541, 258] width 3 height 2
click at [541, 255] on icon "button" at bounding box center [542, 258] width 6 height 6
click at [452, 288] on span at bounding box center [454, 290] width 5 height 5
click at [541, 267] on button "button" at bounding box center [539, 270] width 10 height 6
click at [538, 321] on button "Save" at bounding box center [536, 325] width 17 height 8
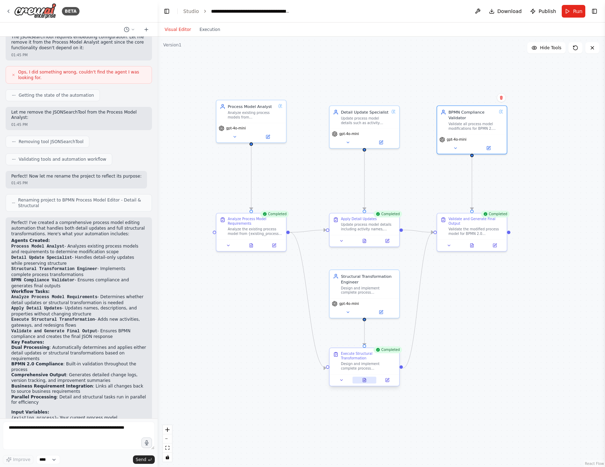
click at [360, 378] on button at bounding box center [364, 380] width 24 height 7
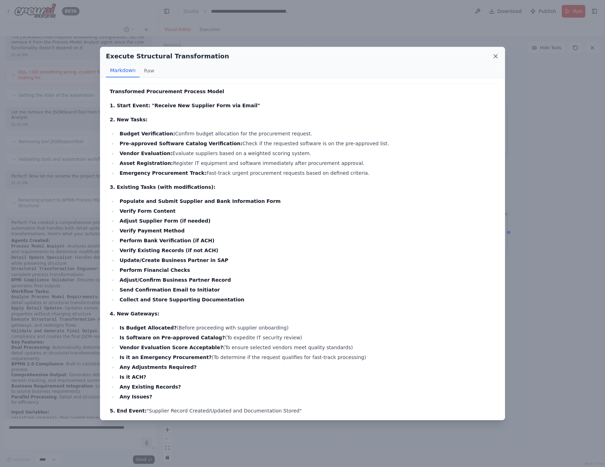
click at [496, 57] on icon at bounding box center [495, 56] width 7 height 7
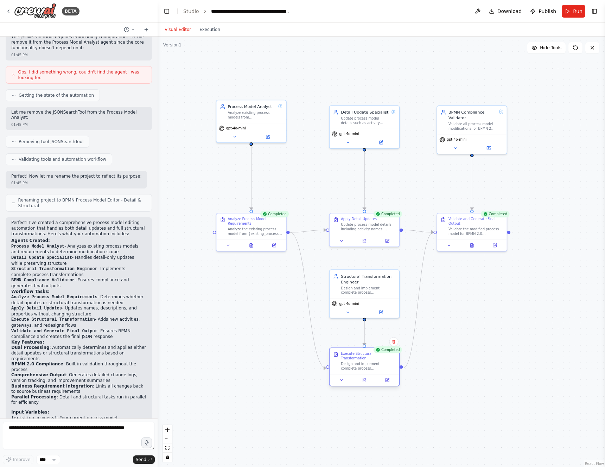
click at [347, 384] on div at bounding box center [364, 380] width 70 height 12
click at [334, 378] on button at bounding box center [341, 380] width 19 height 7
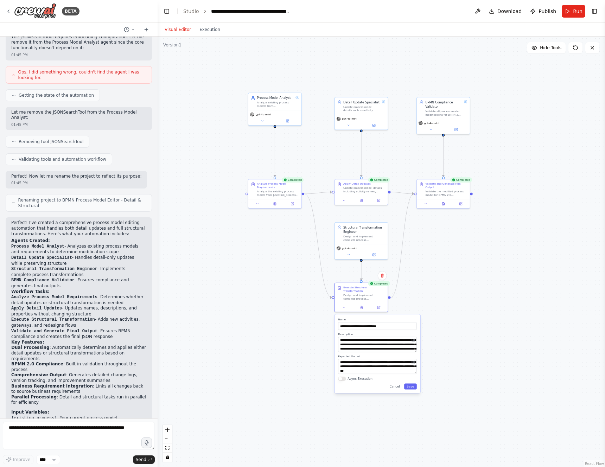
drag, startPoint x: 465, startPoint y: 362, endPoint x: 458, endPoint y: 321, distance: 41.7
click at [458, 321] on div ".deletable-edge-delete-btn { width: 20px; height: 20px; border: 0px solid #ffff…" at bounding box center [381, 252] width 447 height 430
click at [344, 380] on button "Async Execution" at bounding box center [342, 379] width 8 height 4
click at [343, 380] on button "Async Execution" at bounding box center [342, 379] width 8 height 4
click at [410, 385] on button "Save" at bounding box center [410, 386] width 13 height 6
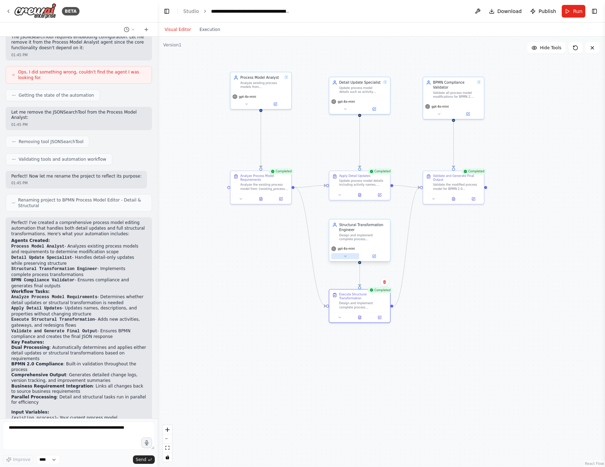
click at [346, 257] on icon at bounding box center [345, 256] width 4 height 4
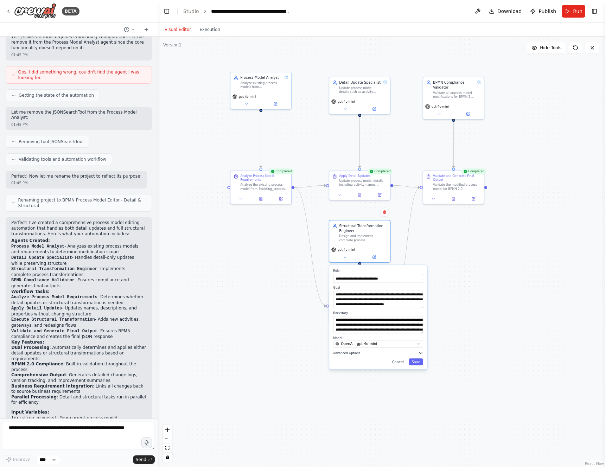
click at [350, 353] on span "Advanced Options" at bounding box center [346, 353] width 27 height 4
click at [342, 382] on span at bounding box center [344, 381] width 4 height 4
click at [420, 363] on button "button" at bounding box center [418, 363] width 9 height 5
click at [418, 364] on button "button" at bounding box center [418, 363] width 9 height 5
click at [418, 413] on button "Save" at bounding box center [416, 412] width 14 height 7
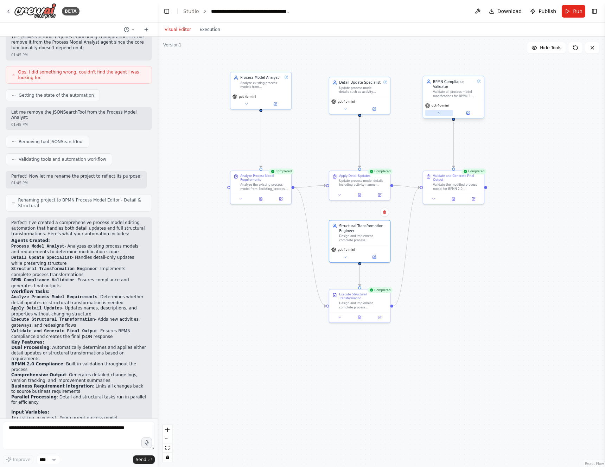
click at [434, 112] on button at bounding box center [439, 113] width 28 height 6
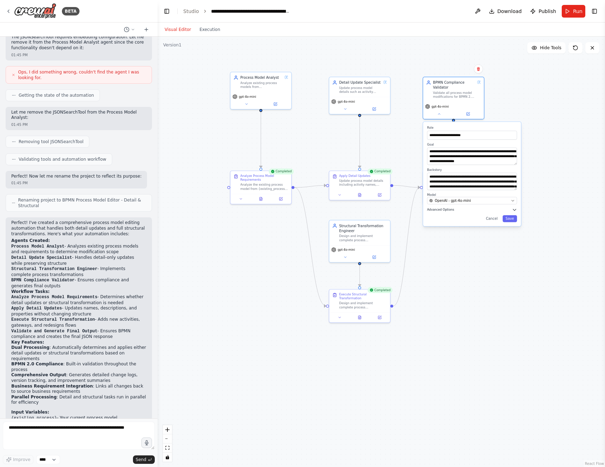
click at [446, 210] on span "Advanced Options" at bounding box center [440, 210] width 27 height 4
click at [513, 209] on icon "button" at bounding box center [514, 209] width 3 height 1
click at [514, 219] on button "button" at bounding box center [512, 220] width 9 height 5
click at [511, 270] on button "Save" at bounding box center [509, 268] width 14 height 7
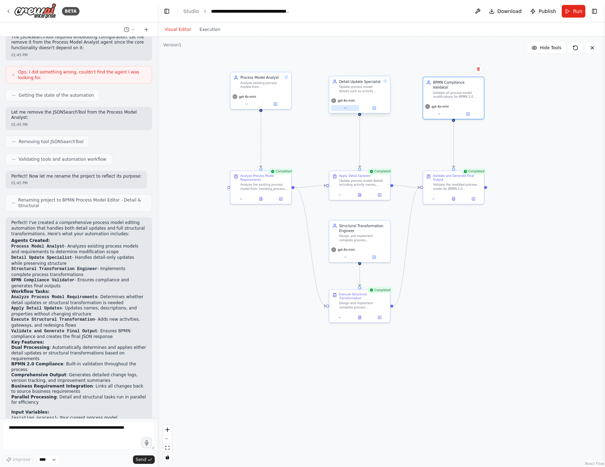
click at [344, 108] on icon at bounding box center [345, 108] width 4 height 4
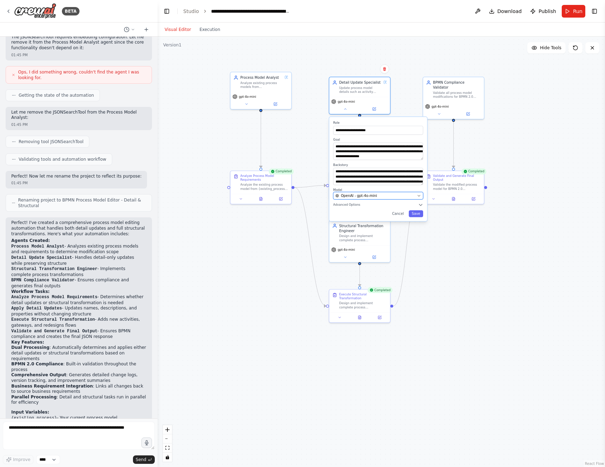
click at [417, 194] on icon "button" at bounding box center [419, 196] width 4 height 4
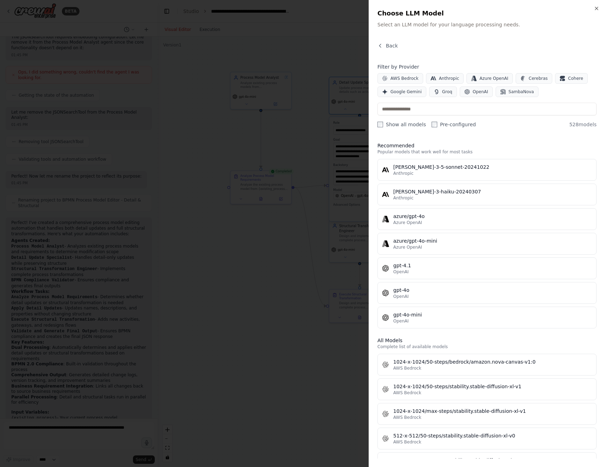
click at [249, 124] on div at bounding box center [302, 233] width 605 height 467
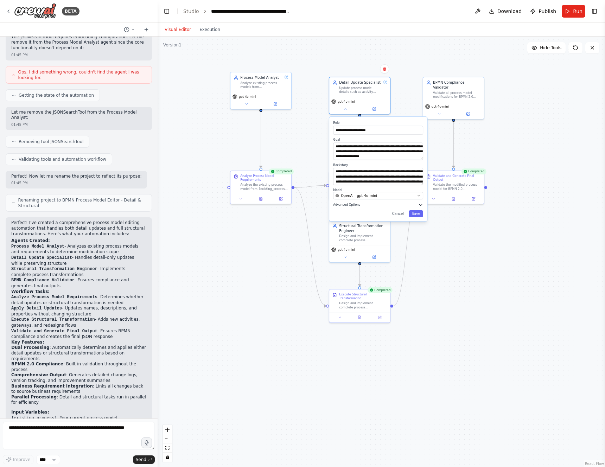
click at [419, 204] on icon "button" at bounding box center [420, 204] width 5 height 5
click at [418, 213] on button "button" at bounding box center [418, 215] width 9 height 5
click at [417, 217] on button "button" at bounding box center [418, 215] width 9 height 5
click at [417, 263] on button "Save" at bounding box center [416, 263] width 14 height 7
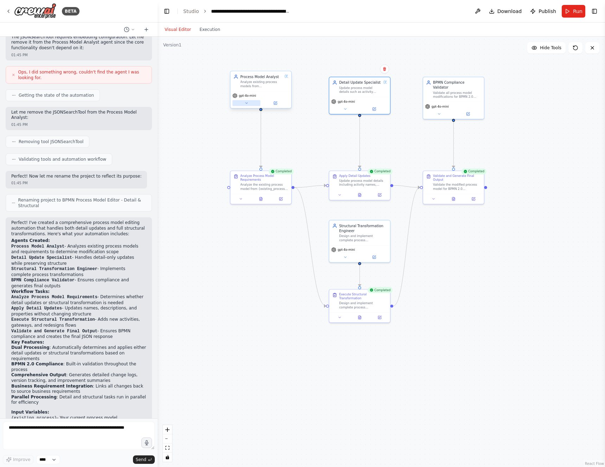
click at [249, 104] on button at bounding box center [246, 103] width 28 height 6
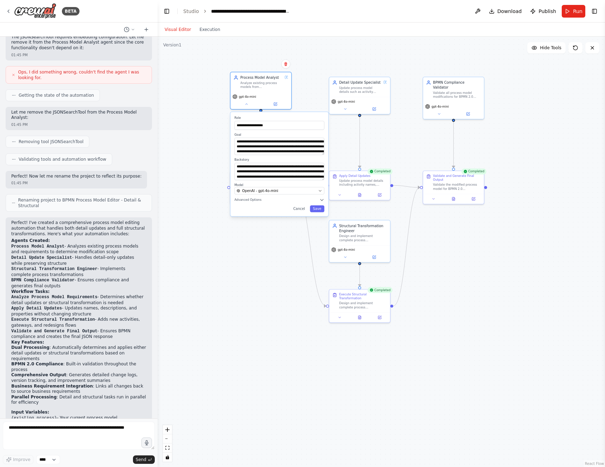
click at [325, 200] on div "**********" at bounding box center [279, 164] width 98 height 104
click at [323, 200] on icon "button" at bounding box center [321, 199] width 5 height 5
click at [321, 211] on button "button" at bounding box center [319, 210] width 9 height 5
click at [318, 258] on button "Save" at bounding box center [317, 258] width 14 height 7
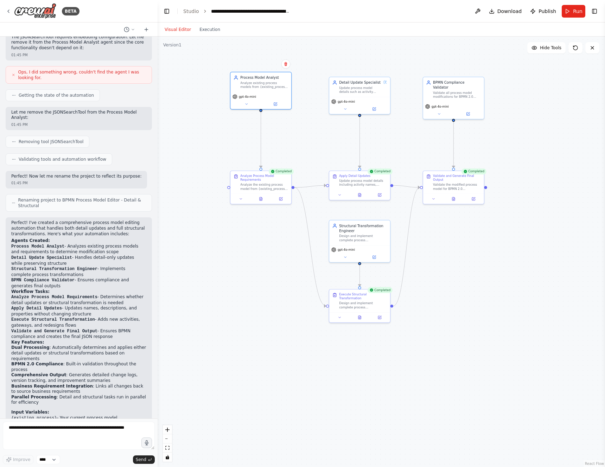
click at [265, 270] on div ".deletable-edge-delete-btn { width: 20px; height: 20px; border: 0px solid #ffff…" at bounding box center [381, 252] width 447 height 430
click at [569, 11] on button "Run" at bounding box center [574, 11] width 24 height 13
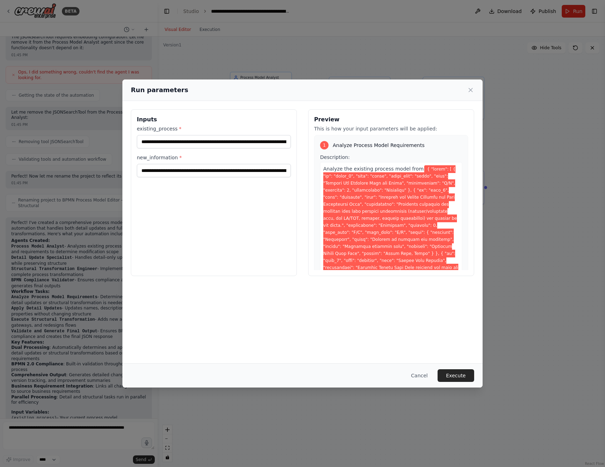
click at [225, 178] on div "Inputs existing_process * new_information *" at bounding box center [214, 192] width 166 height 167
click at [222, 171] on input "new_information *" at bounding box center [214, 170] width 154 height 13
click at [422, 374] on button "Cancel" at bounding box center [419, 375] width 28 height 13
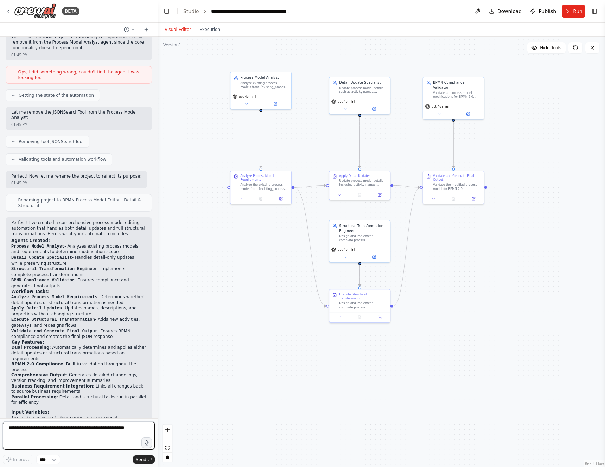
click at [46, 436] on textarea at bounding box center [79, 436] width 152 height 28
drag, startPoint x: 11, startPoint y: 356, endPoint x: 56, endPoint y: 358, distance: 45.0
click at [56, 410] on h2 "Input Variables:" at bounding box center [78, 413] width 135 height 6
copy strong "Input Variables:"
click at [32, 428] on textarea at bounding box center [79, 436] width 152 height 28
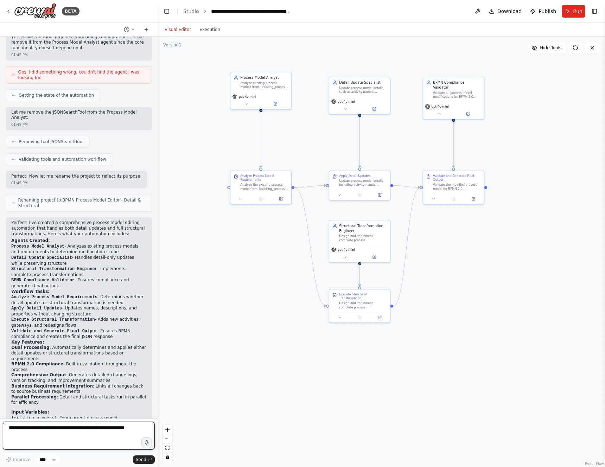
click at [32, 428] on textarea at bounding box center [79, 436] width 152 height 28
paste textarea "**********"
click at [102, 433] on textarea "**********" at bounding box center [79, 436] width 152 height 28
click at [102, 428] on textarea "**********" at bounding box center [79, 436] width 152 height 28
paste textarea "**********"
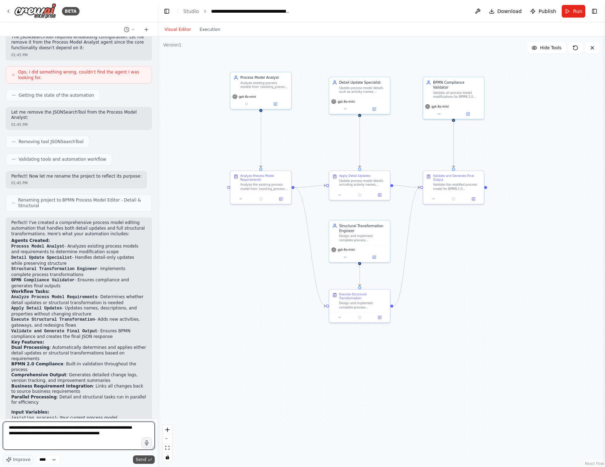
type textarea "**********"
click at [145, 460] on span "Send" at bounding box center [141, 460] width 11 height 6
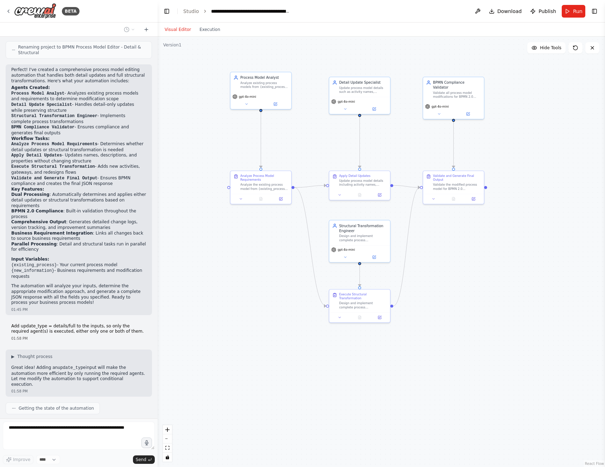
scroll to position [1159, 0]
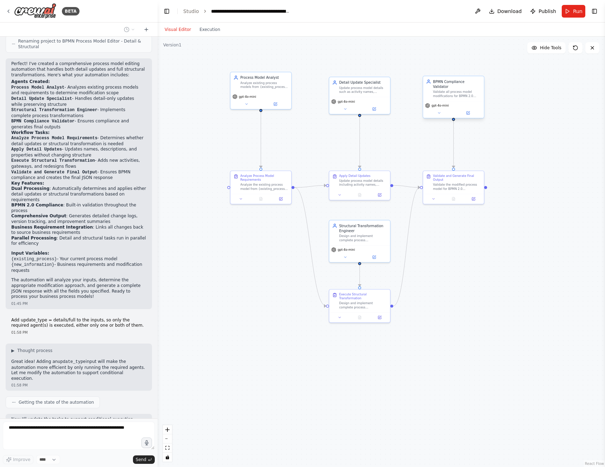
click at [456, 90] on div "Validate all process model modifications for BPMN 2.0 compliance, generate comp…" at bounding box center [457, 94] width 48 height 8
click at [456, 84] on div "BPMN Compliance Validator Validate all process model modifications for BPMN 2.0…" at bounding box center [457, 88] width 48 height 19
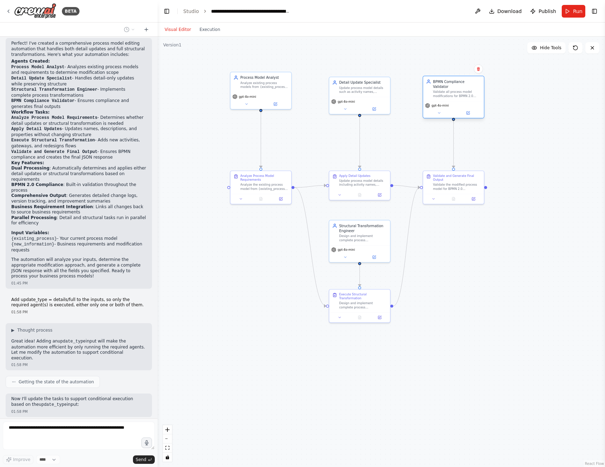
click at [446, 91] on div "Validate all process model modifications for BPMN 2.0 compliance, generate comp…" at bounding box center [457, 94] width 48 height 8
click at [438, 111] on icon at bounding box center [439, 113] width 4 height 4
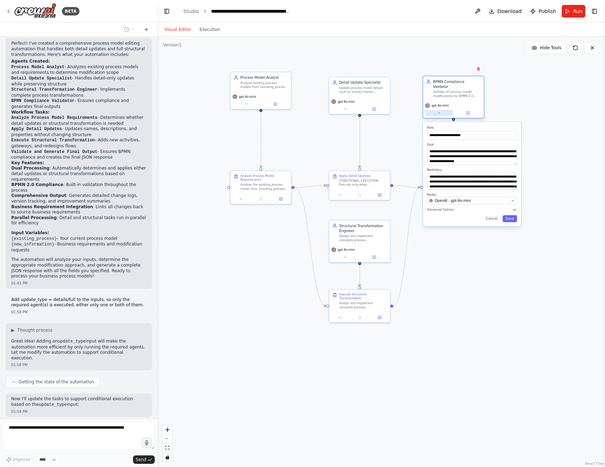
click at [438, 111] on icon at bounding box center [439, 113] width 4 height 4
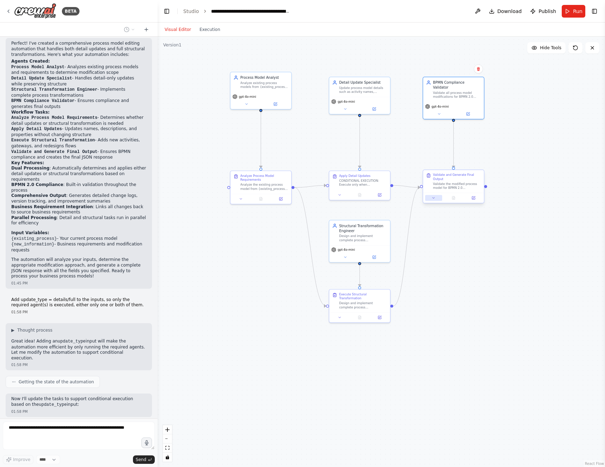
click at [435, 199] on icon at bounding box center [433, 198] width 4 height 4
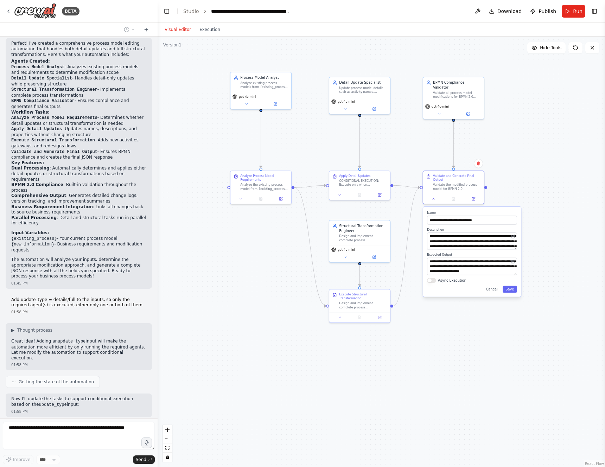
scroll to position [1200, 0]
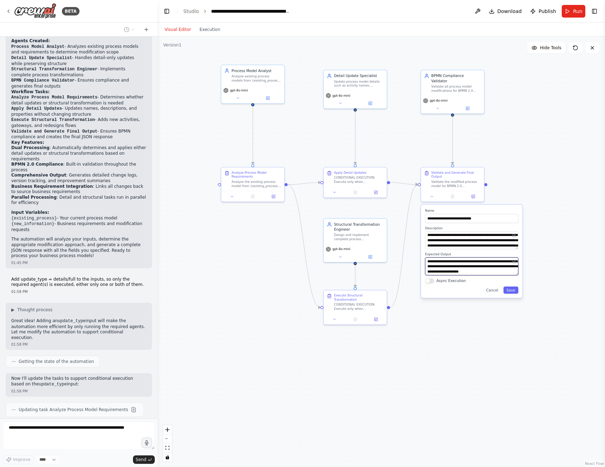
click at [505, 269] on textarea "**********" at bounding box center [471, 266] width 93 height 18
click at [500, 272] on textarea "**********" at bounding box center [471, 266] width 93 height 18
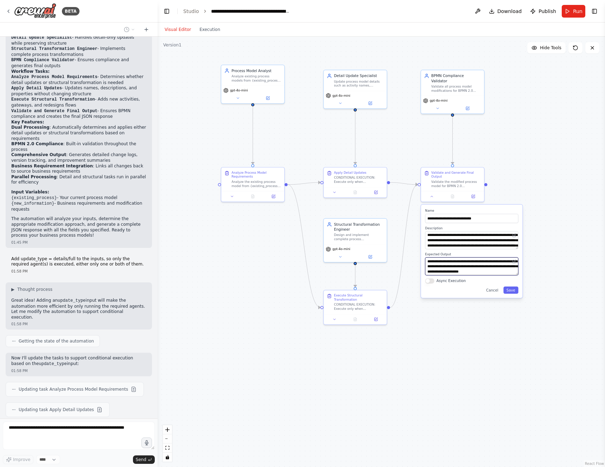
type textarea "**********"
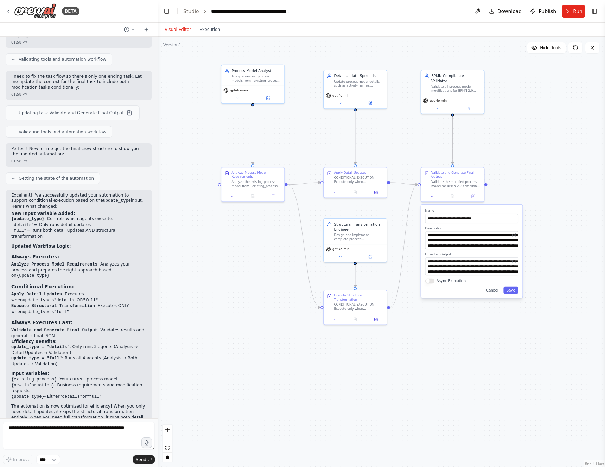
scroll to position [1654, 0]
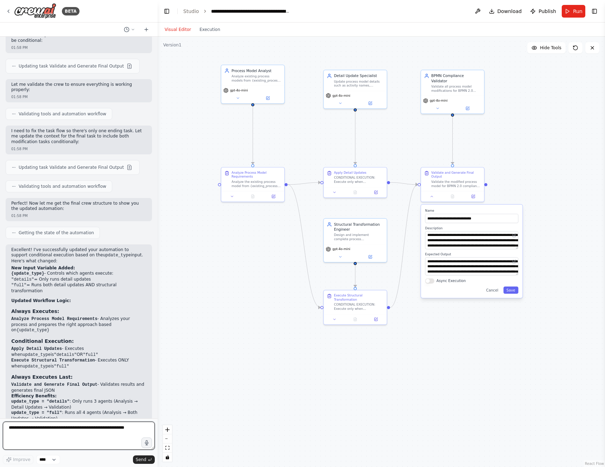
click at [56, 439] on textarea at bounding box center [79, 436] width 152 height 28
paste textarea "**********"
type textarea "**********"
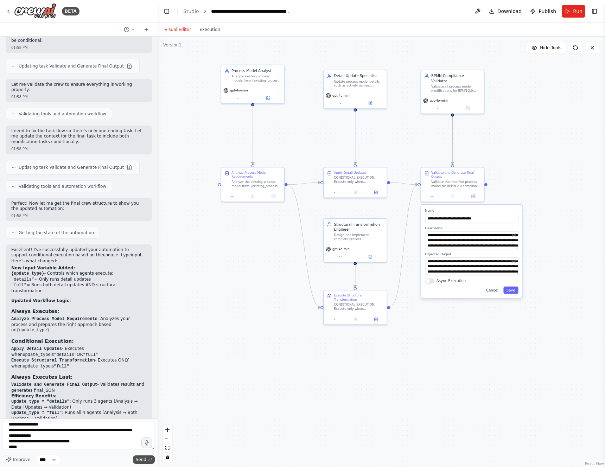
click at [141, 462] on span "Send" at bounding box center [141, 460] width 11 height 6
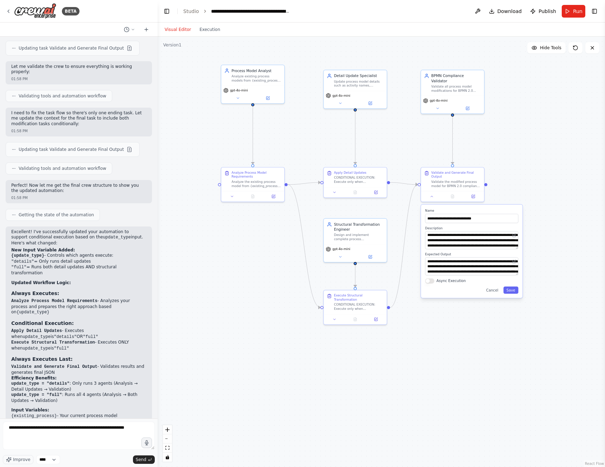
scroll to position [1816, 0]
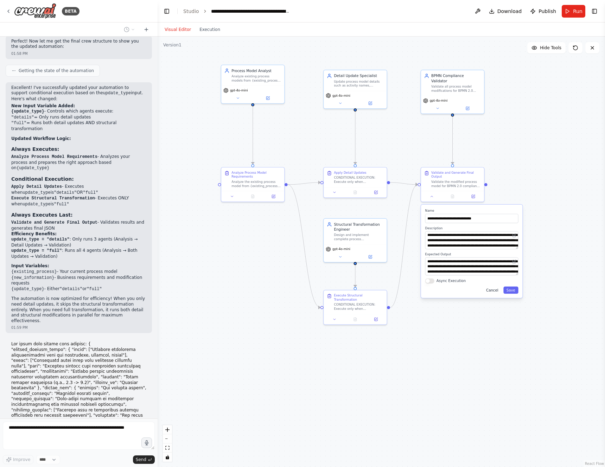
click at [496, 289] on button "Cancel" at bounding box center [492, 290] width 18 height 7
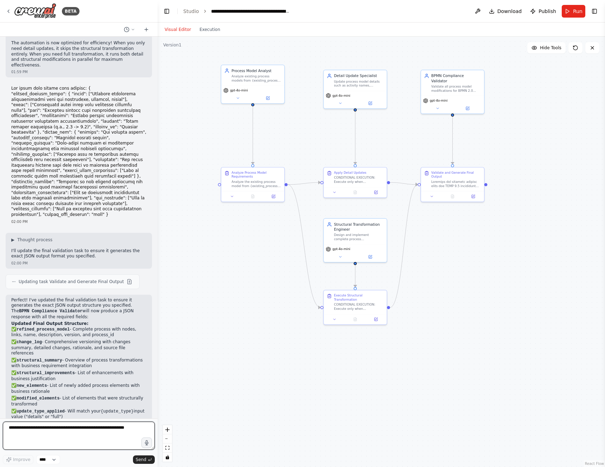
scroll to position [2078, 0]
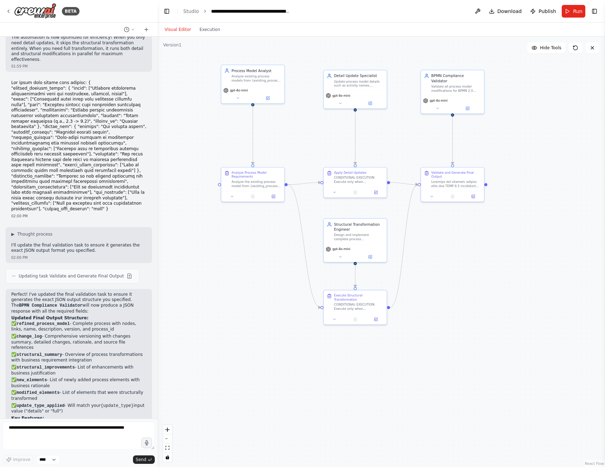
click at [480, 244] on div ".deletable-edge-delete-btn { width: 20px; height: 20px; border: 0px solid #ffff…" at bounding box center [381, 252] width 447 height 430
click at [431, 198] on button at bounding box center [432, 195] width 18 height 6
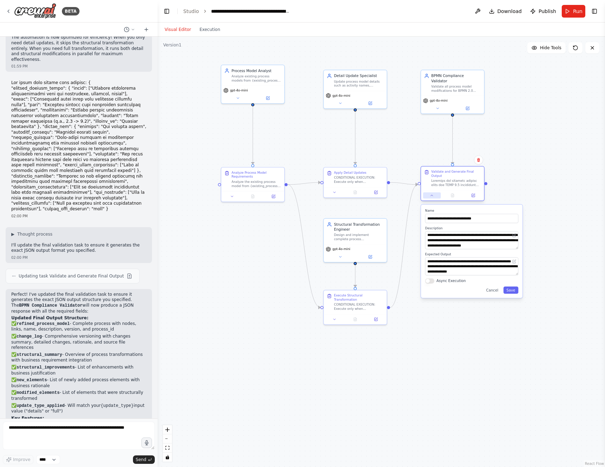
click at [431, 197] on icon at bounding box center [432, 195] width 4 height 4
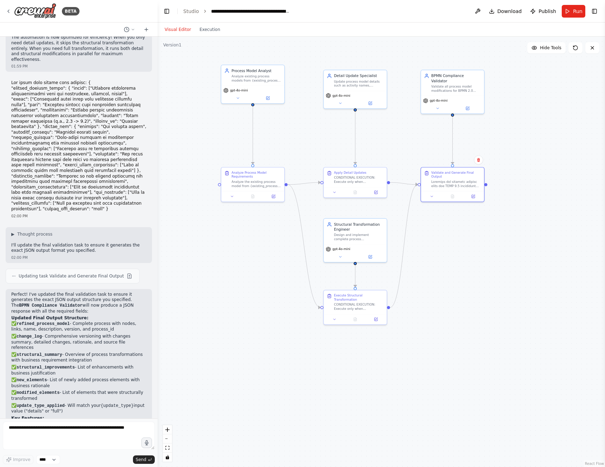
click at [549, 105] on div ".deletable-edge-delete-btn { width: 20px; height: 20px; border: 0px solid #ffff…" at bounding box center [381, 252] width 447 height 430
click at [545, 119] on div ".deletable-edge-delete-btn { width: 20px; height: 20px; border: 0px solid #ffff…" at bounding box center [381, 252] width 447 height 430
click at [568, 13] on button "Run" at bounding box center [574, 11] width 24 height 13
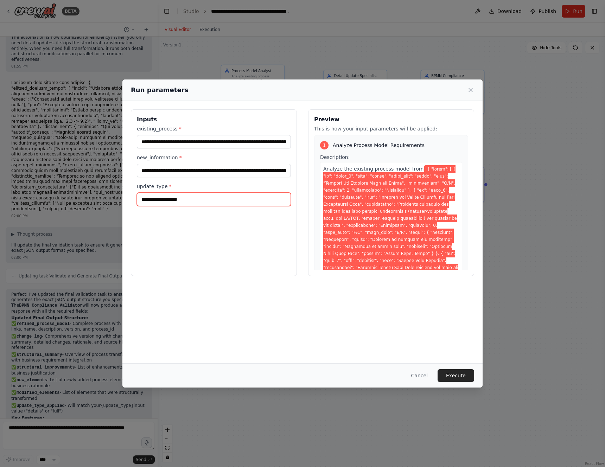
click at [184, 200] on input "update_type *" at bounding box center [214, 199] width 154 height 13
type input "*******"
click at [462, 374] on button "Execute" at bounding box center [455, 375] width 37 height 13
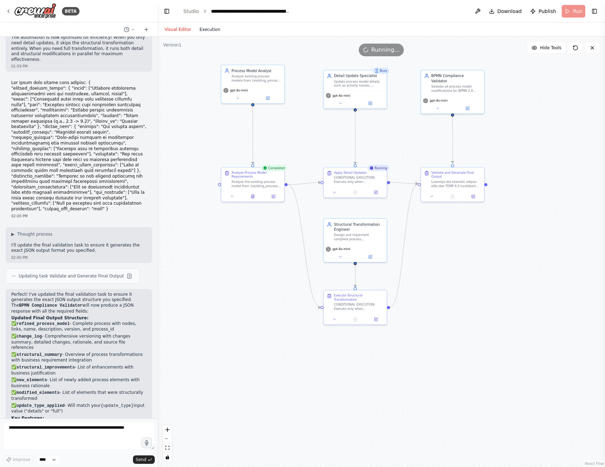
click at [213, 26] on button "Execution" at bounding box center [209, 29] width 29 height 8
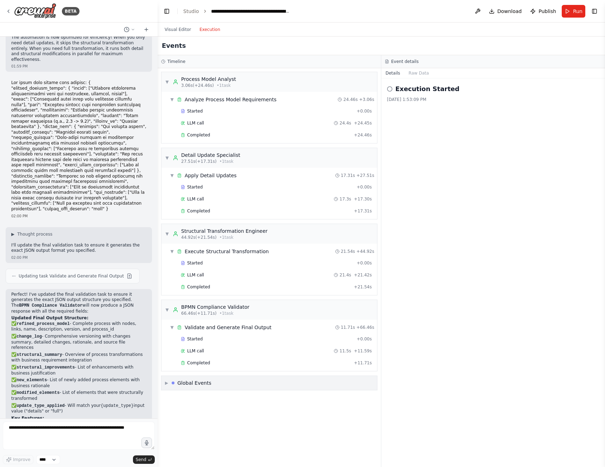
click at [180, 383] on div "Global Events" at bounding box center [194, 382] width 34 height 7
click at [419, 101] on div "[DATE] 1:53:09 PM" at bounding box center [493, 100] width 212 height 6
click at [390, 88] on icon at bounding box center [390, 89] width 6 height 6
click at [390, 90] on icon at bounding box center [390, 89] width 6 height 6
click at [422, 72] on button "Raw Data" at bounding box center [418, 73] width 29 height 10
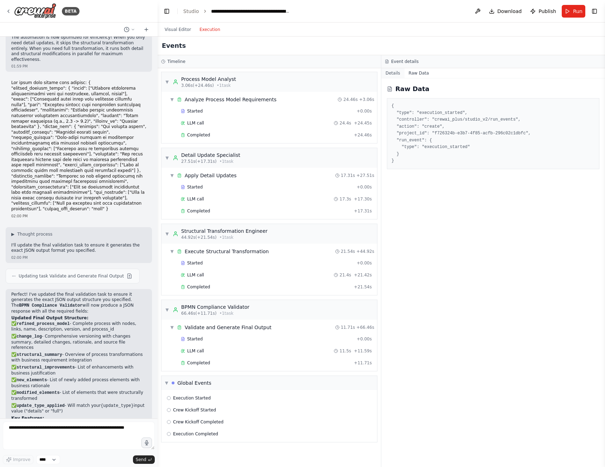
click at [386, 76] on button "Details" at bounding box center [392, 73] width 23 height 10
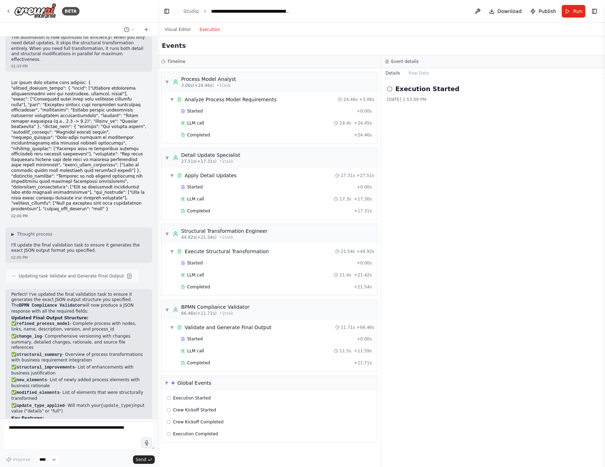
click at [230, 68] on div "▼ Process Model Analyst 3.06s (+24.46s) • 1 task ▼ Analyze Process Model Requir…" at bounding box center [269, 267] width 223 height 399
click at [229, 82] on div "Process Model Analyst" at bounding box center [208, 79] width 55 height 7
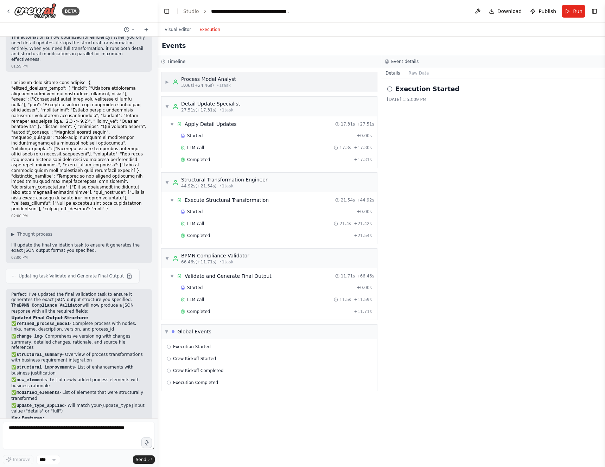
click at [229, 82] on div "Process Model Analyst" at bounding box center [208, 79] width 55 height 7
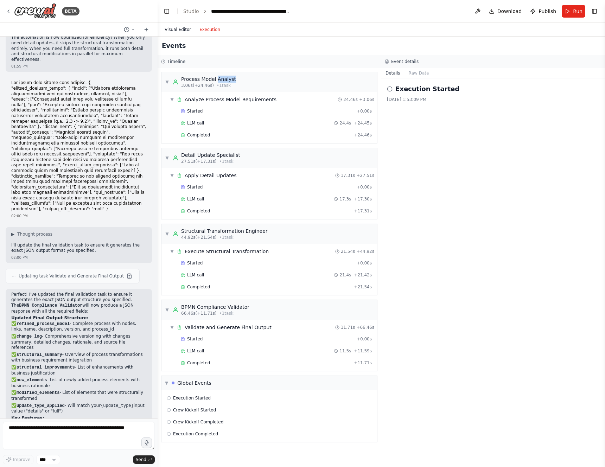
click at [175, 28] on button "Visual Editor" at bounding box center [177, 29] width 35 height 8
click at [209, 30] on button "Execution" at bounding box center [209, 29] width 29 height 8
click at [436, 192] on div "Execution Started [DATE] 1:53:09 PM" at bounding box center [493, 272] width 224 height 389
click at [207, 362] on span "Completed" at bounding box center [198, 363] width 23 height 6
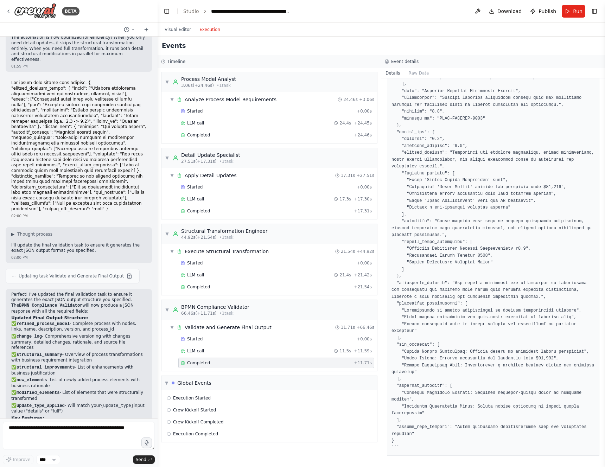
scroll to position [0, 0]
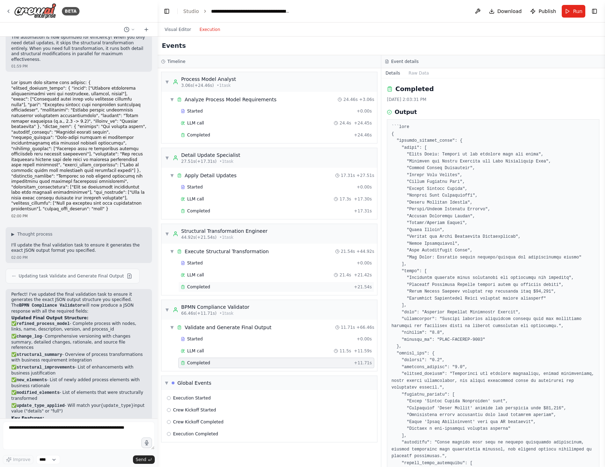
click at [211, 284] on div "Completed" at bounding box center [266, 287] width 170 height 6
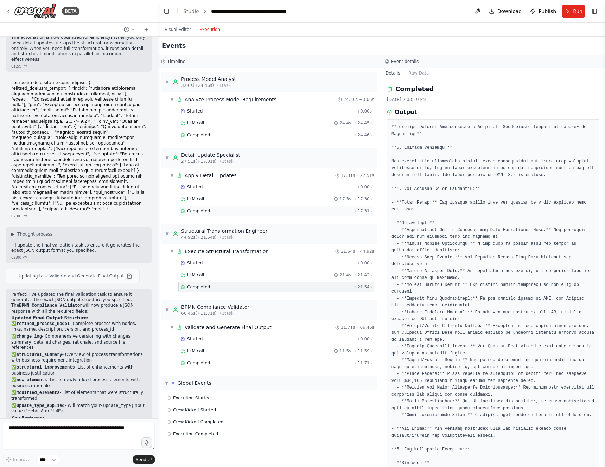
click at [213, 208] on div "Completed" at bounding box center [266, 211] width 170 height 6
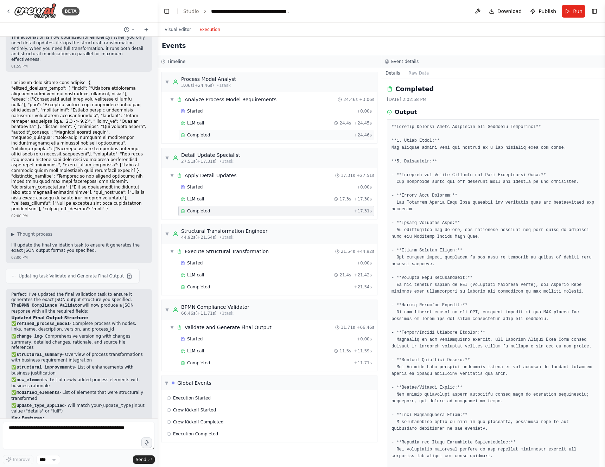
click at [194, 134] on span "Completed" at bounding box center [198, 135] width 23 height 6
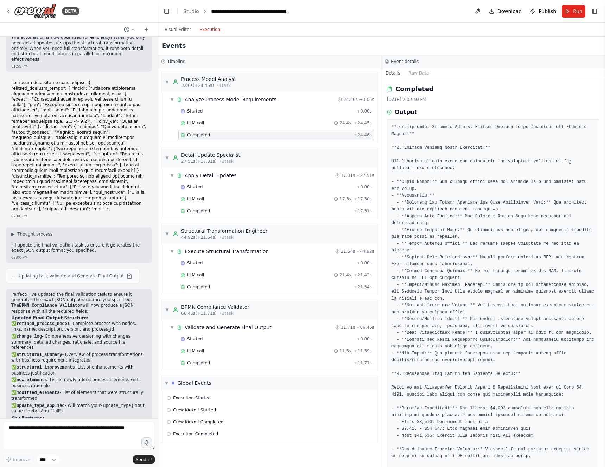
click at [177, 34] on div "Visual Editor Execution" at bounding box center [192, 30] width 64 height 14
click at [178, 32] on button "Visual Editor" at bounding box center [177, 29] width 35 height 8
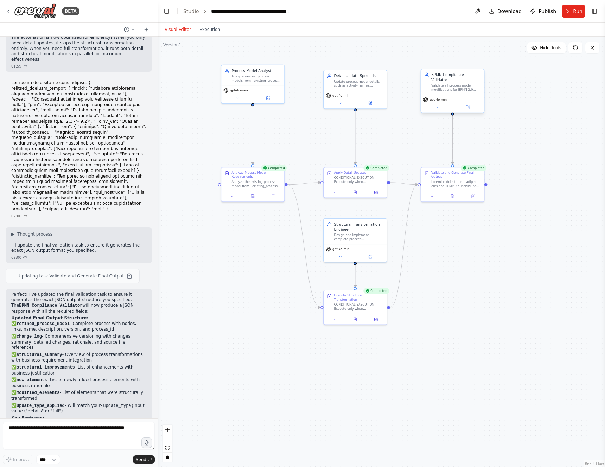
click at [444, 84] on div "Validate all process model modifications for BPMN 2.0 compliance, generate comp…" at bounding box center [456, 88] width 50 height 8
click at [433, 104] on button at bounding box center [437, 107] width 29 height 6
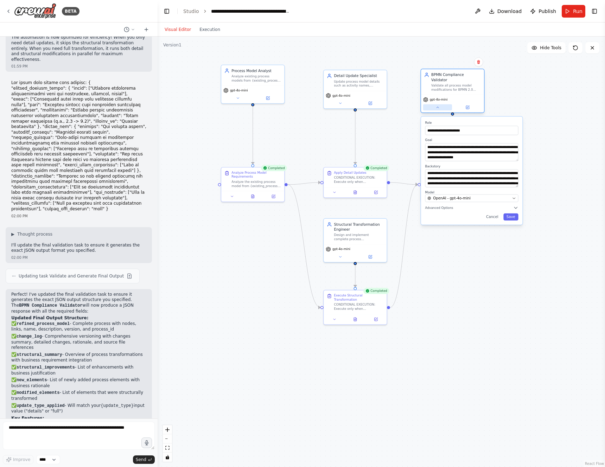
click at [433, 104] on button at bounding box center [437, 107] width 29 height 6
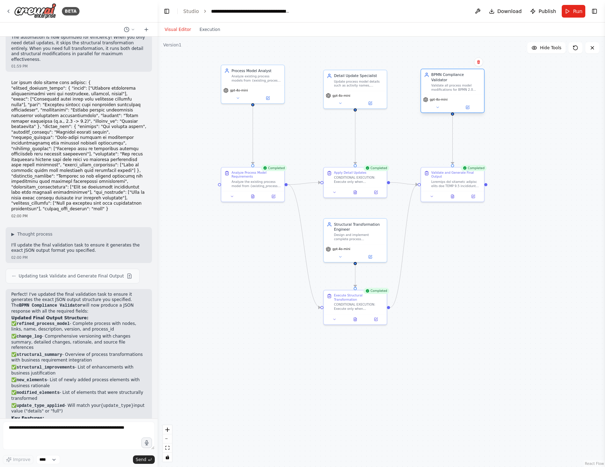
click at [476, 105] on div "gpt-4o-mini" at bounding box center [452, 104] width 63 height 18
click at [469, 106] on icon at bounding box center [467, 107] width 3 height 3
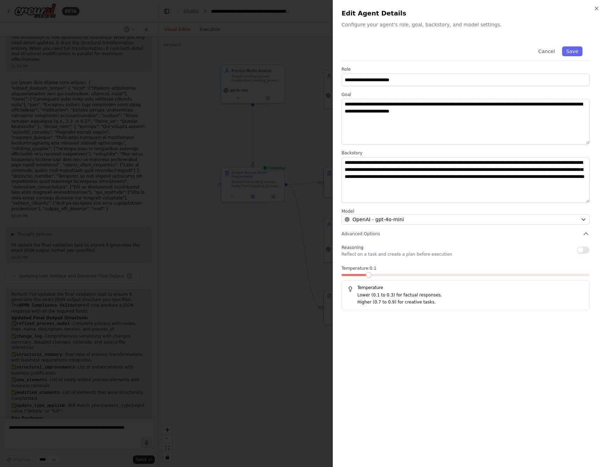
click at [290, 331] on div at bounding box center [302, 233] width 605 height 467
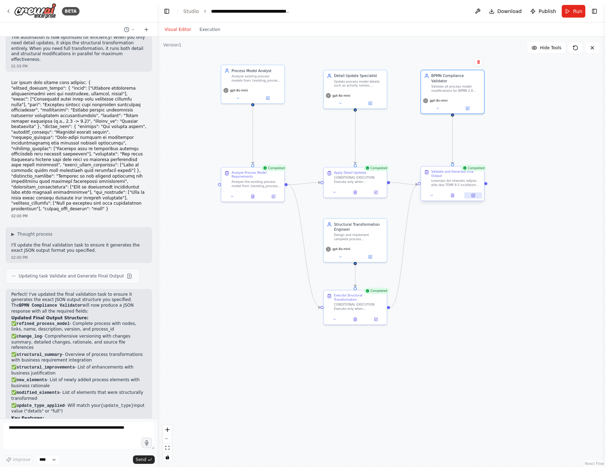
click at [471, 197] on icon at bounding box center [473, 195] width 4 height 4
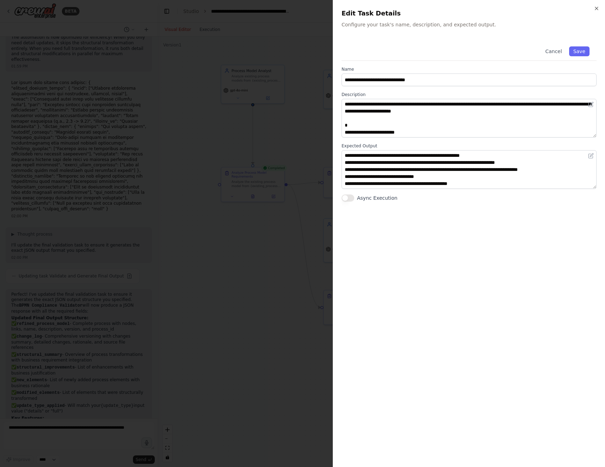
click at [277, 253] on div at bounding box center [302, 233] width 605 height 467
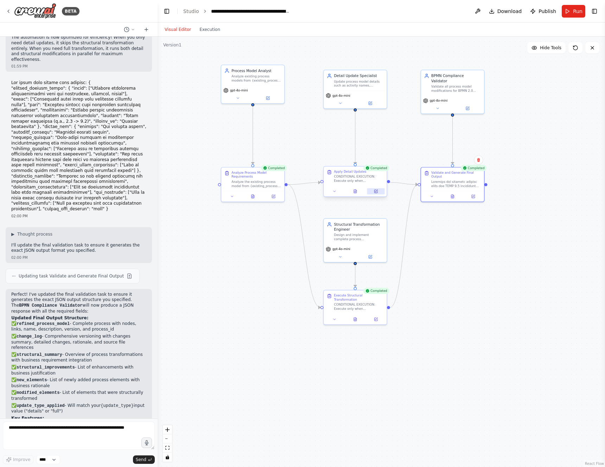
click at [376, 193] on button at bounding box center [376, 191] width 18 height 6
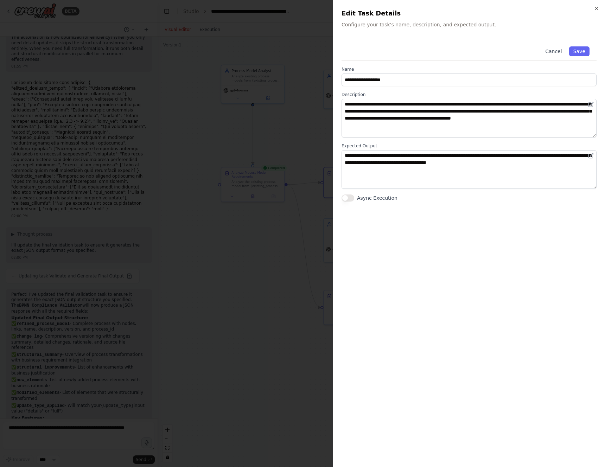
click at [453, 248] on div "**********" at bounding box center [468, 248] width 255 height 419
click at [290, 281] on div at bounding box center [302, 233] width 605 height 467
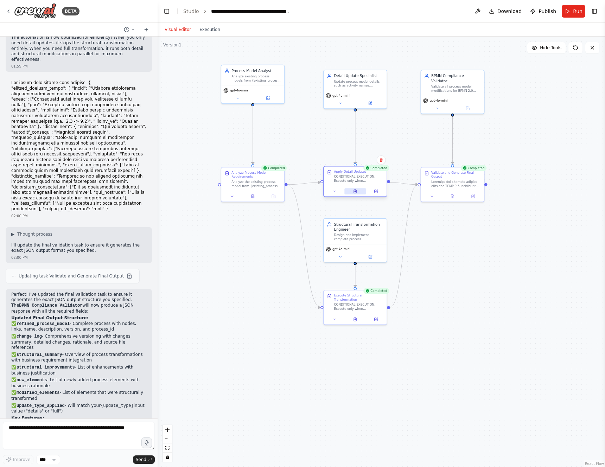
click at [359, 192] on button at bounding box center [355, 191] width 22 height 6
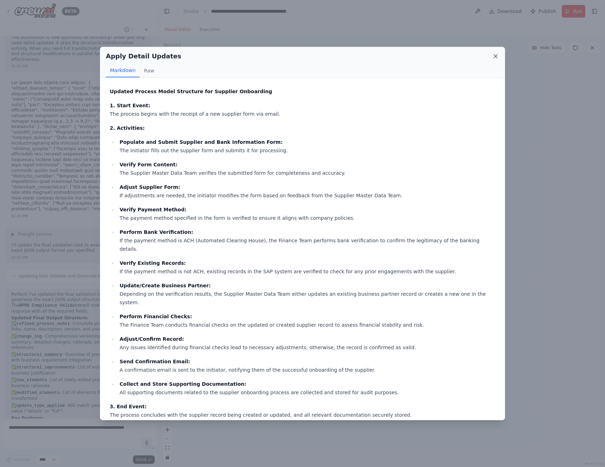
click at [493, 55] on icon at bounding box center [495, 56] width 7 height 7
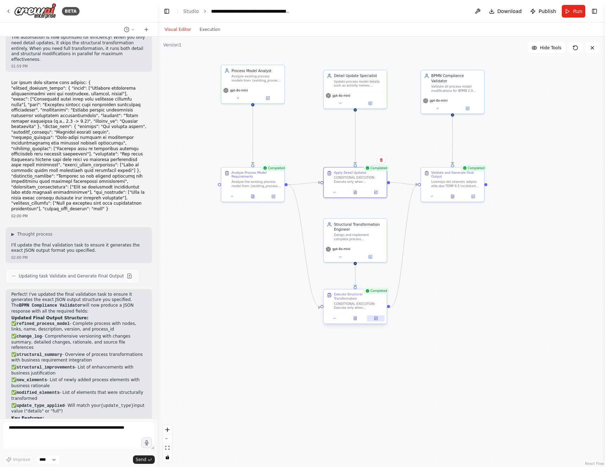
click at [374, 318] on icon at bounding box center [375, 318] width 3 height 3
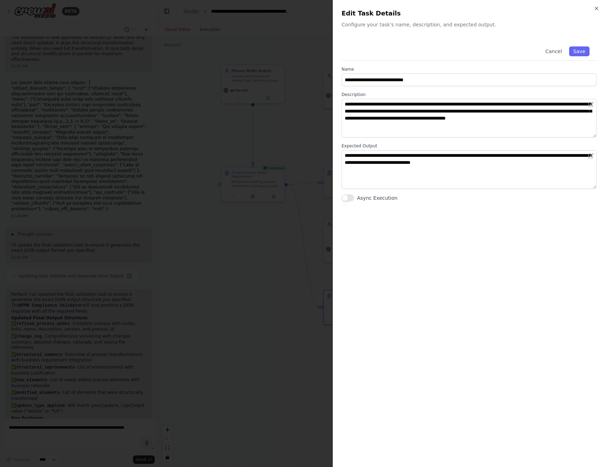
click at [305, 250] on div at bounding box center [302, 233] width 605 height 467
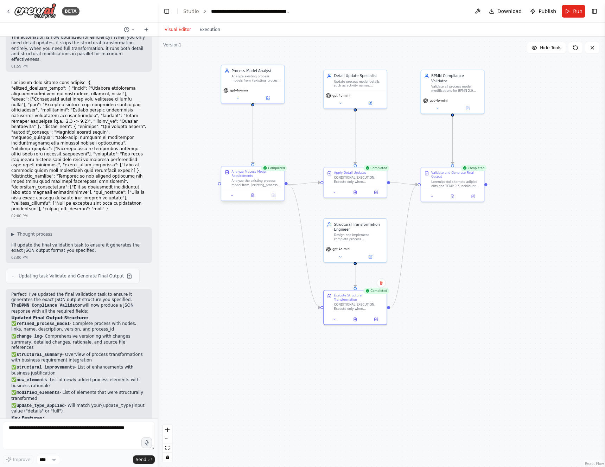
click at [275, 198] on div at bounding box center [252, 195] width 63 height 11
click at [272, 198] on button at bounding box center [273, 195] width 18 height 6
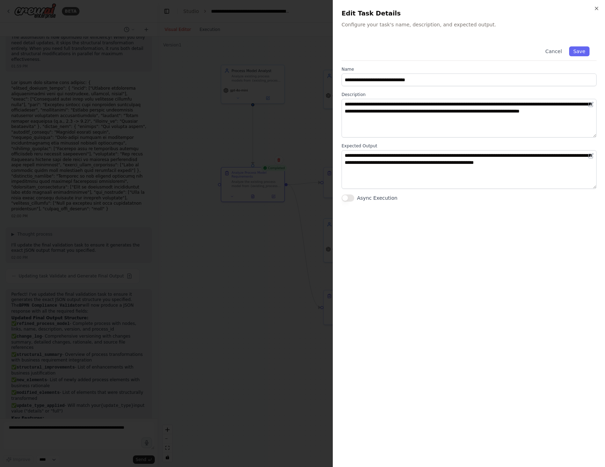
click at [246, 250] on div at bounding box center [302, 233] width 605 height 467
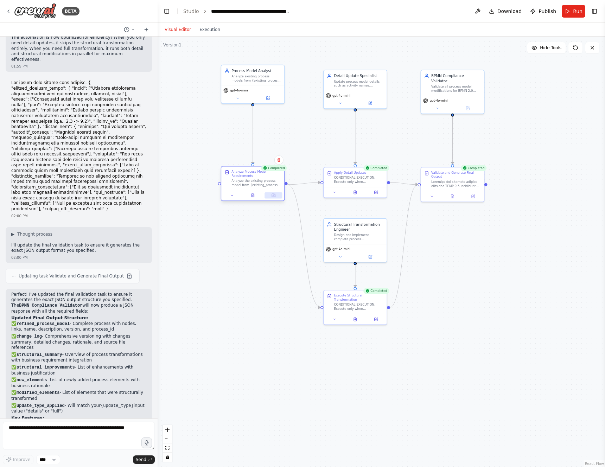
click at [269, 197] on button at bounding box center [273, 195] width 18 height 6
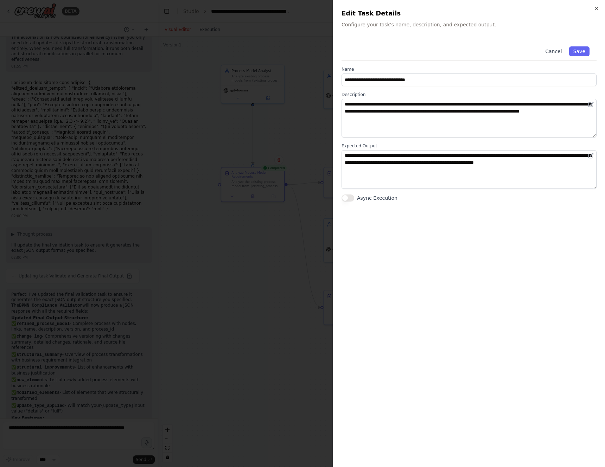
click at [211, 281] on div at bounding box center [302, 233] width 605 height 467
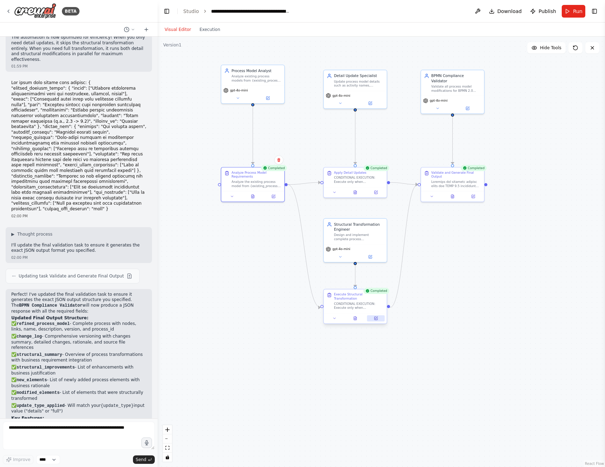
click at [381, 316] on button at bounding box center [376, 318] width 18 height 6
click at [379, 319] on button at bounding box center [376, 318] width 18 height 6
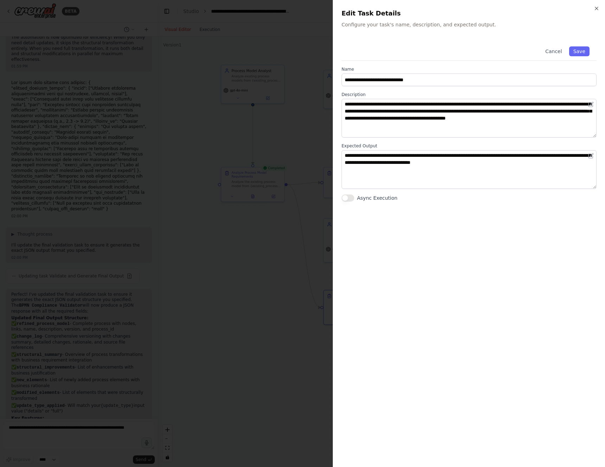
click at [304, 216] on div at bounding box center [302, 233] width 605 height 467
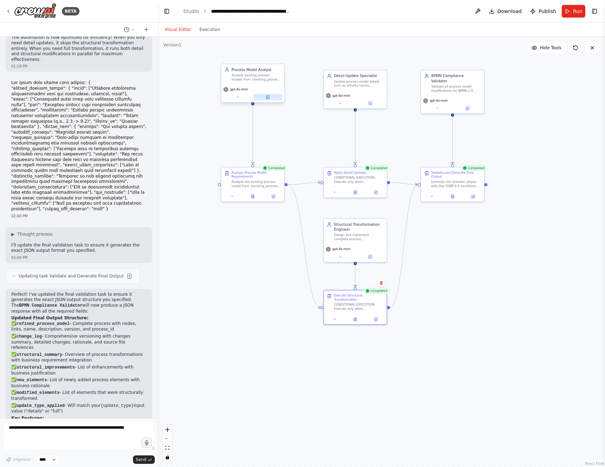
click at [271, 98] on button at bounding box center [267, 97] width 29 height 6
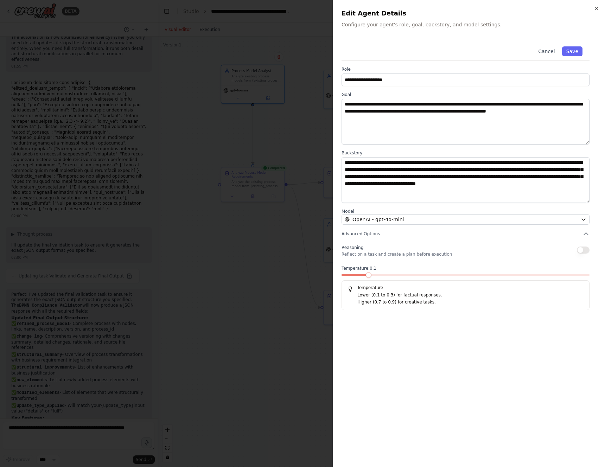
click at [292, 226] on div at bounding box center [302, 233] width 605 height 467
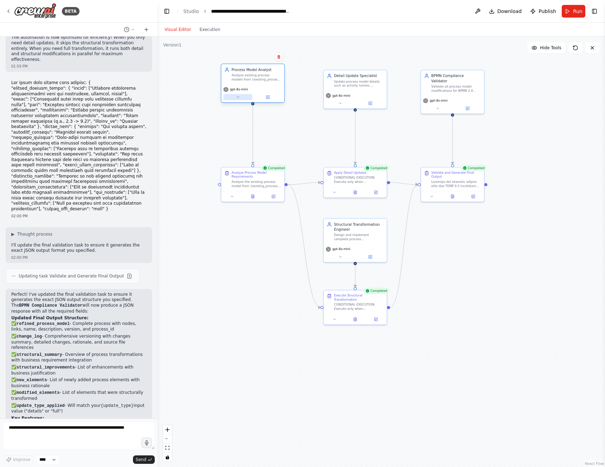
click at [238, 97] on icon at bounding box center [238, 97] width 2 height 1
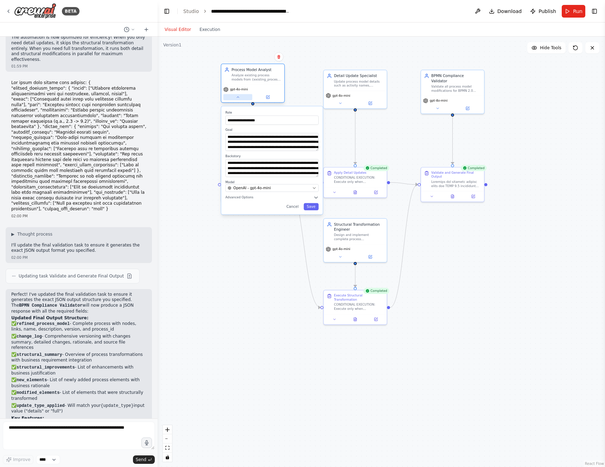
click at [238, 97] on icon at bounding box center [238, 97] width 2 height 1
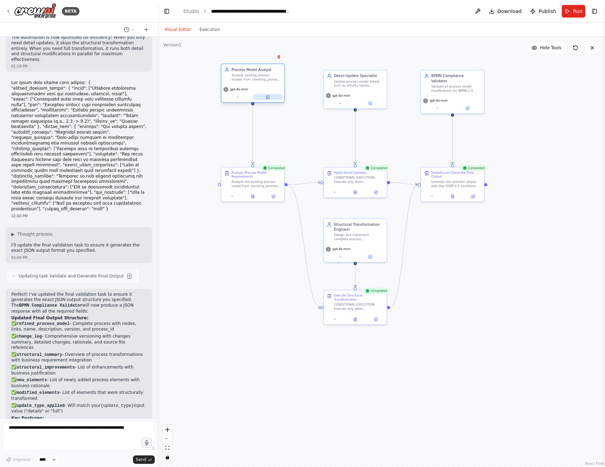
click at [268, 96] on icon at bounding box center [268, 96] width 2 height 2
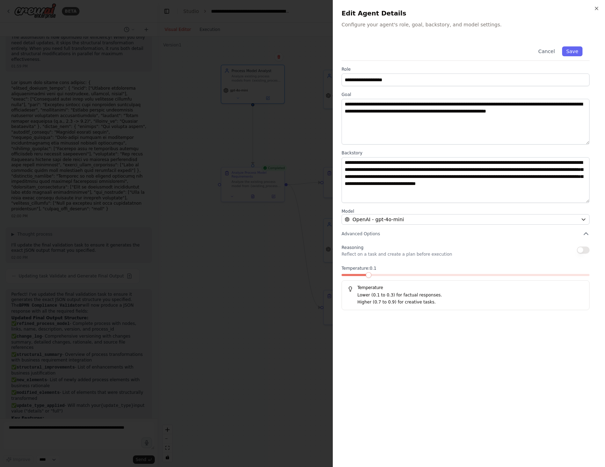
click at [275, 144] on div at bounding box center [302, 233] width 605 height 467
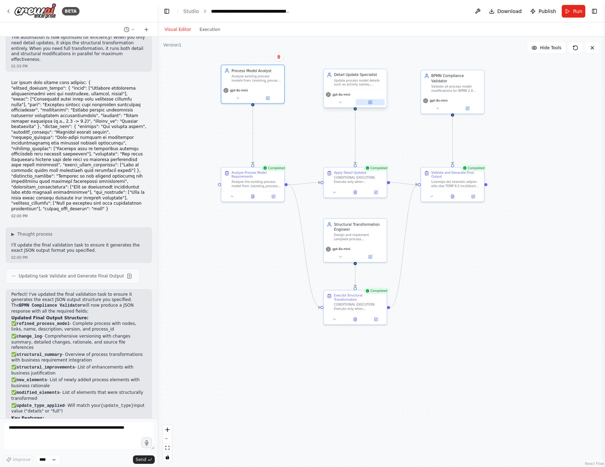
click at [372, 104] on button at bounding box center [370, 102] width 29 height 6
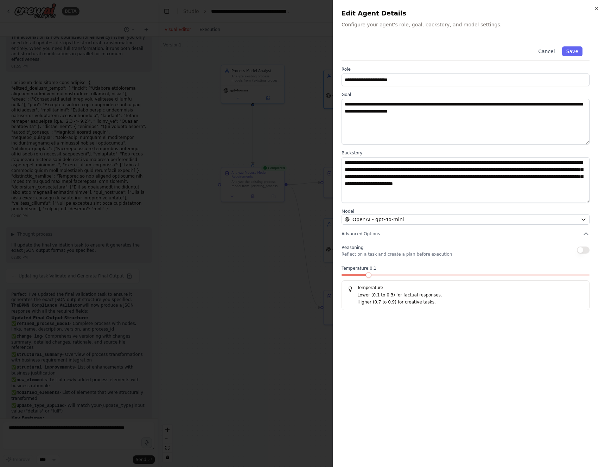
click at [251, 225] on div at bounding box center [302, 233] width 605 height 467
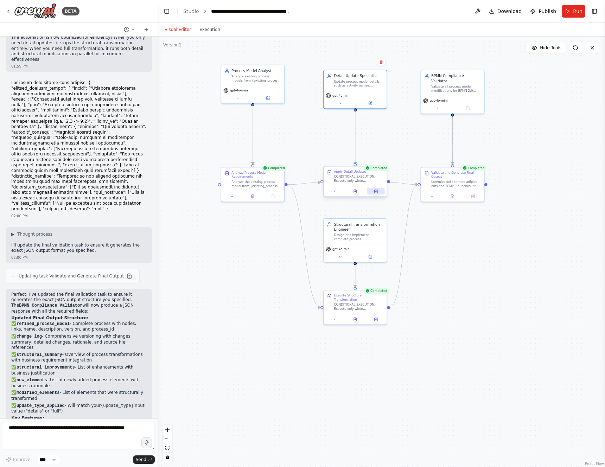
click at [372, 193] on button at bounding box center [376, 191] width 18 height 6
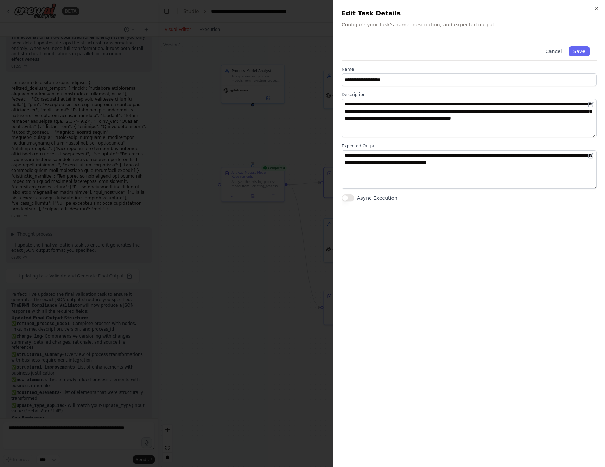
click at [231, 278] on div at bounding box center [302, 233] width 605 height 467
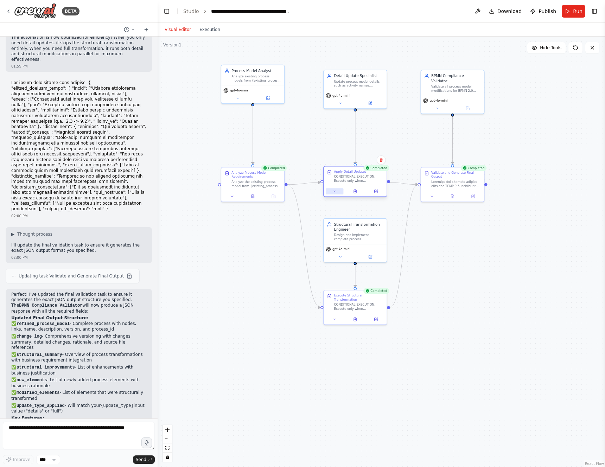
click at [334, 190] on icon at bounding box center [334, 191] width 4 height 4
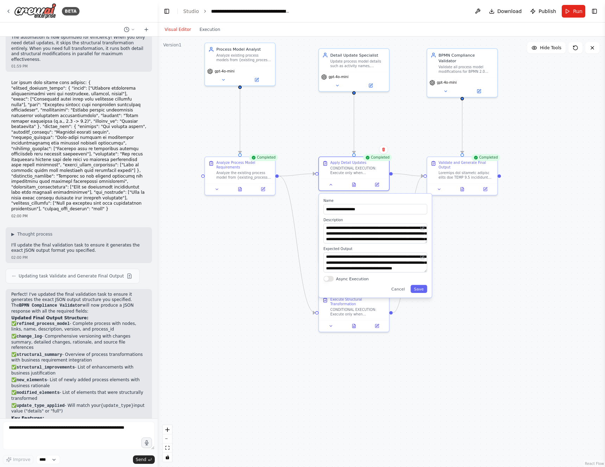
click at [247, 262] on div ".deletable-edge-delete-btn { width: 20px; height: 20px; border: 0px solid #ffff…" at bounding box center [381, 252] width 447 height 430
click at [539, 99] on div ".deletable-edge-delete-btn { width: 20px; height: 20px; border: 0px solid #ffff…" at bounding box center [381, 252] width 447 height 430
click at [177, 46] on div "Version 1" at bounding box center [172, 45] width 18 height 6
click at [177, 44] on div "Version 1" at bounding box center [172, 45] width 18 height 6
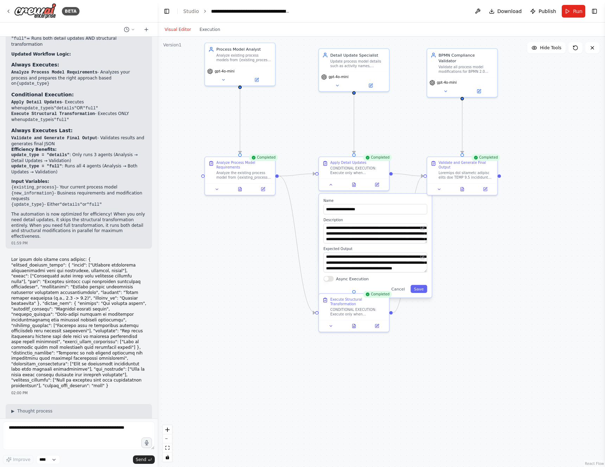
scroll to position [2078, 0]
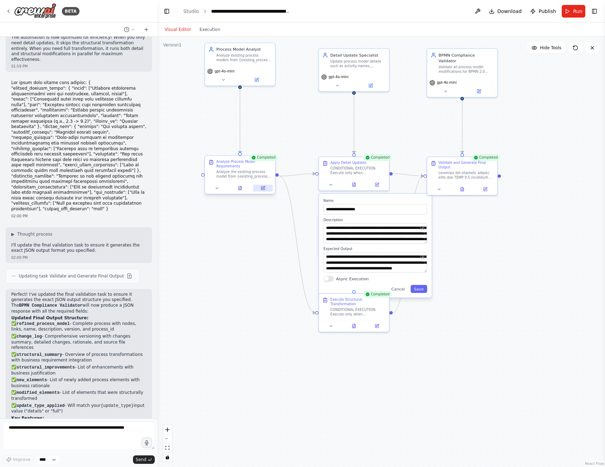
click at [257, 188] on button at bounding box center [263, 188] width 20 height 7
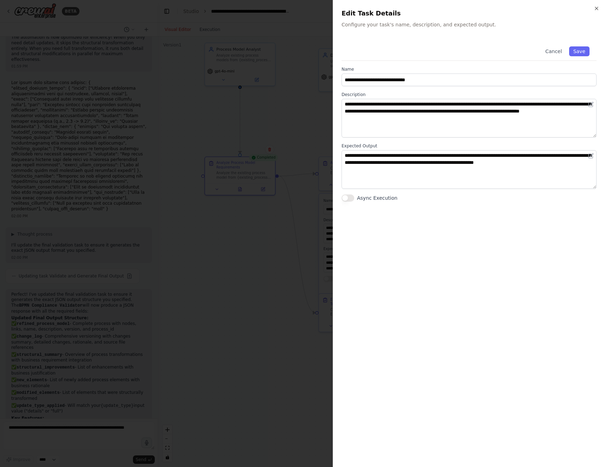
click at [241, 235] on div at bounding box center [302, 233] width 605 height 467
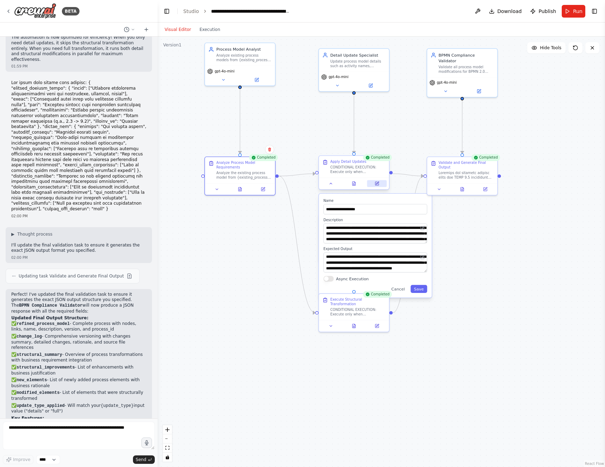
click at [378, 183] on icon at bounding box center [377, 184] width 4 height 4
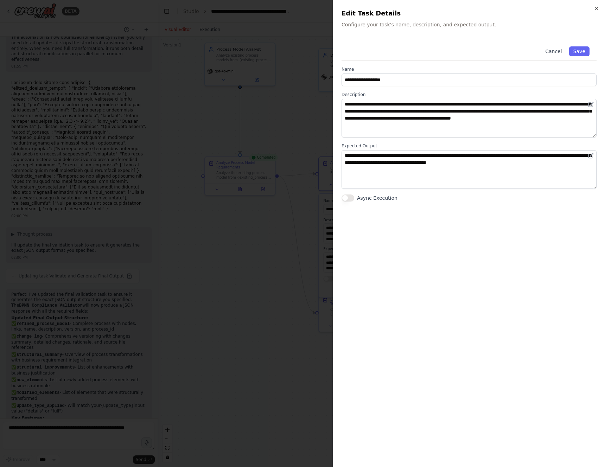
click at [252, 222] on div at bounding box center [302, 233] width 605 height 467
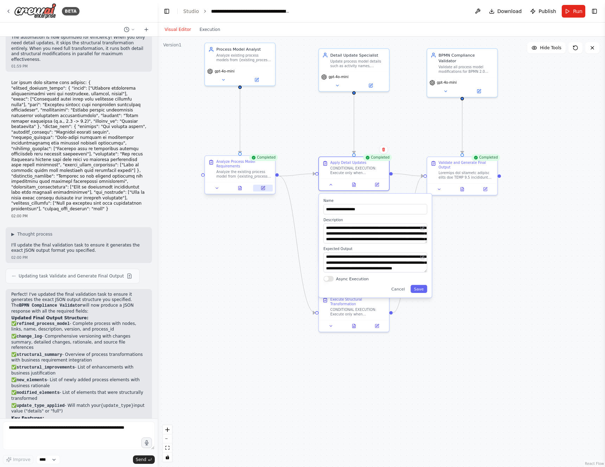
click at [262, 188] on icon at bounding box center [263, 187] width 3 height 3
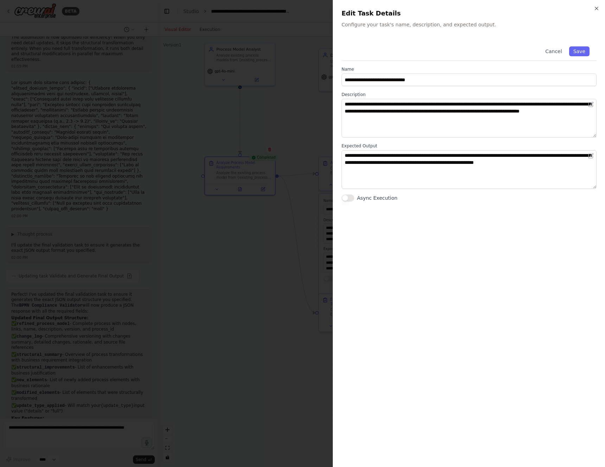
click at [252, 211] on div at bounding box center [302, 233] width 605 height 467
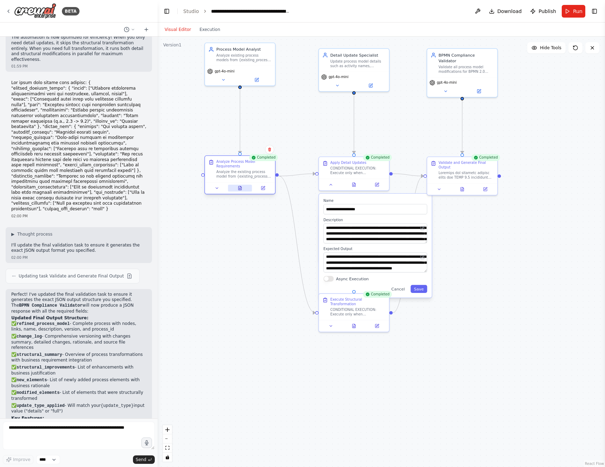
click at [242, 190] on icon at bounding box center [240, 188] width 5 height 5
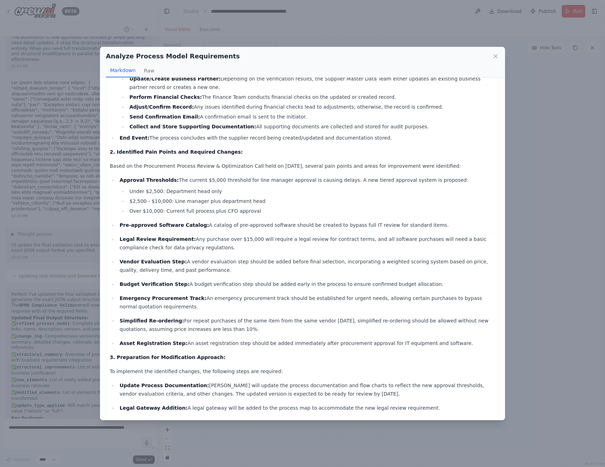
scroll to position [149, 0]
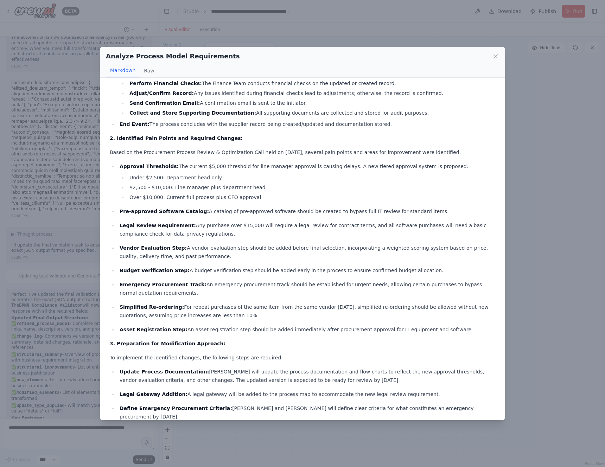
drag, startPoint x: 544, startPoint y: 87, endPoint x: 515, endPoint y: 96, distance: 30.6
click at [544, 87] on div "Analyze Process Model Requirements Markdown Raw Comprehensive Analysis Report: …" at bounding box center [302, 233] width 605 height 467
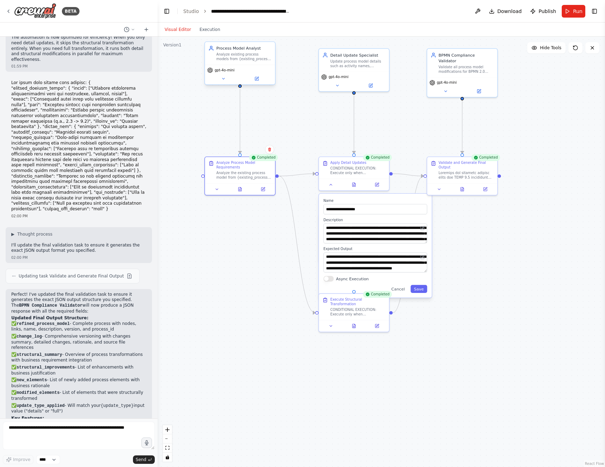
click at [225, 72] on span "gpt-4o-mini" at bounding box center [225, 70] width 20 height 5
click at [225, 79] on icon at bounding box center [223, 78] width 5 height 5
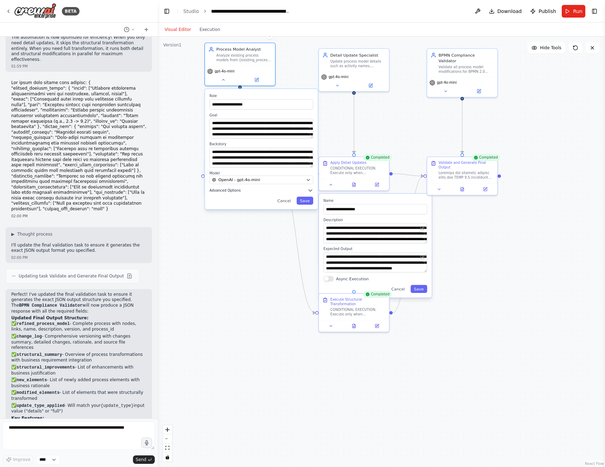
click at [230, 191] on span "Advanced Options" at bounding box center [225, 190] width 31 height 5
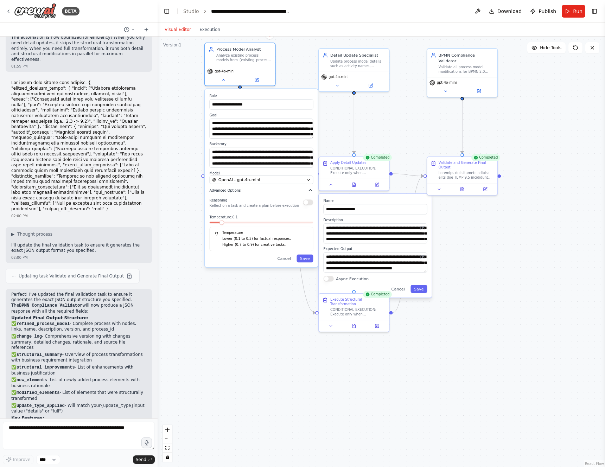
click at [230, 191] on span "Advanced Options" at bounding box center [225, 190] width 31 height 5
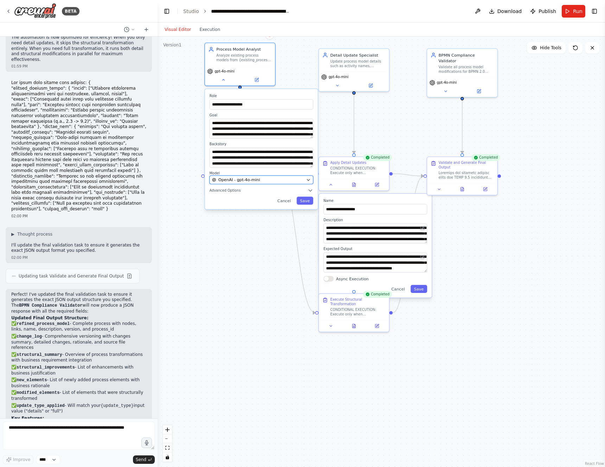
click at [232, 179] on span "OpenAI - gpt-4o-mini" at bounding box center [239, 180] width 42 height 6
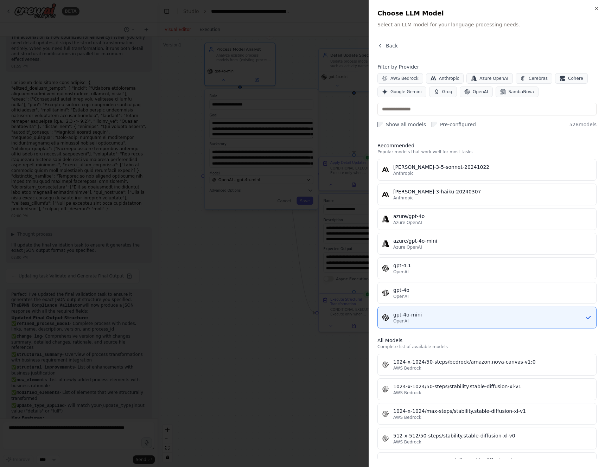
click at [233, 305] on div at bounding box center [302, 233] width 605 height 467
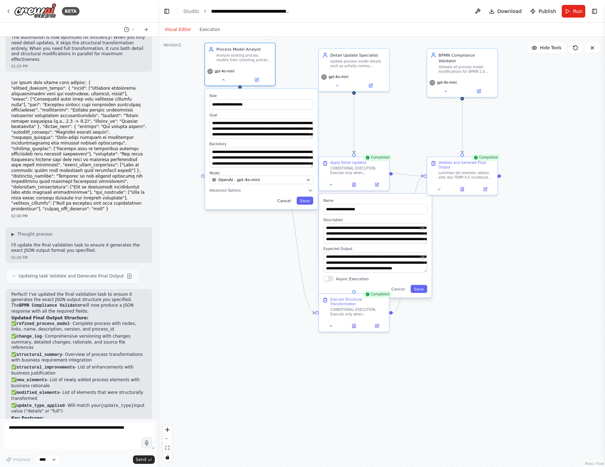
click at [286, 198] on button "Cancel" at bounding box center [284, 201] width 20 height 8
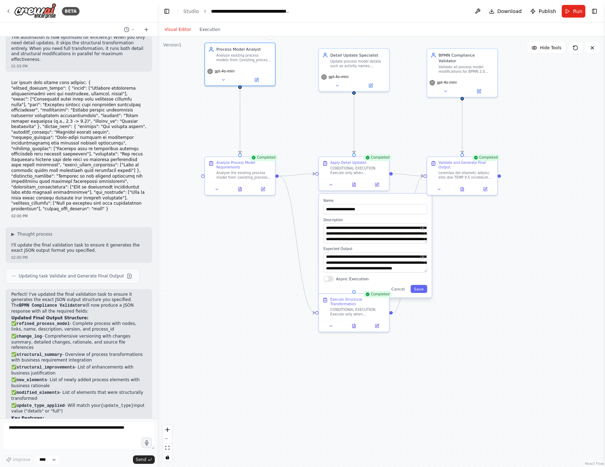
click at [247, 271] on div ".deletable-edge-delete-btn { width: 20px; height: 20px; border: 0px solid #ffff…" at bounding box center [381, 252] width 447 height 430
drag, startPoint x: 261, startPoint y: 172, endPoint x: 253, endPoint y: 172, distance: 8.1
click at [253, 172] on div "Analyze the existing process model from {existing_process} and business require…" at bounding box center [238, 173] width 55 height 9
drag, startPoint x: 257, startPoint y: 58, endPoint x: 251, endPoint y: 59, distance: 6.4
click at [251, 59] on div "Analyze existing process models from {existing_process} to extract current stru…" at bounding box center [238, 56] width 55 height 9
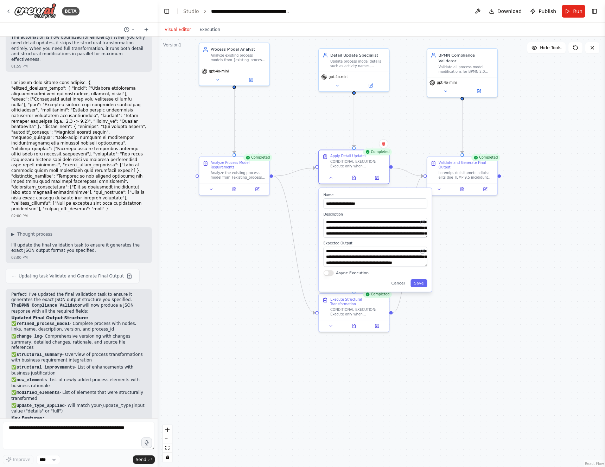
drag, startPoint x: 358, startPoint y: 168, endPoint x: 355, endPoint y: 160, distance: 8.2
click at [355, 160] on div "CONDITIONAL EXECUTION: Execute only when {update_type} is 'details' or 'full'. …" at bounding box center [357, 163] width 55 height 9
click at [400, 282] on button "Cancel" at bounding box center [398, 283] width 20 height 8
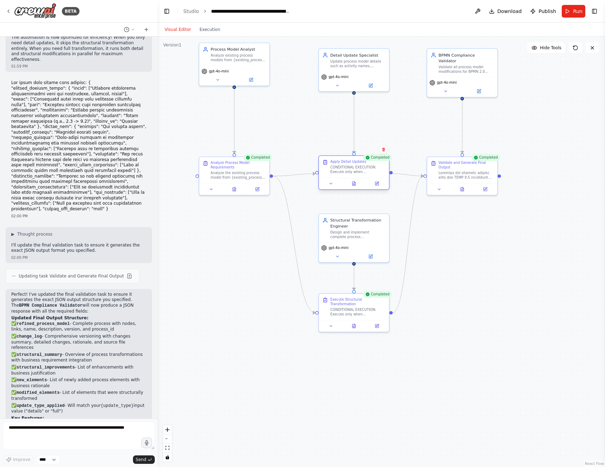
drag, startPoint x: 351, startPoint y: 169, endPoint x: 352, endPoint y: 177, distance: 7.5
click at [352, 177] on div "Apply Detail Updates CONDITIONAL EXECUTION: Execute only when {update_type} is …" at bounding box center [354, 167] width 70 height 22
click at [466, 249] on div ".deletable-edge-delete-btn { width: 20px; height: 20px; border: 0px solid #ffff…" at bounding box center [381, 252] width 447 height 430
click at [256, 190] on icon at bounding box center [257, 188] width 5 height 5
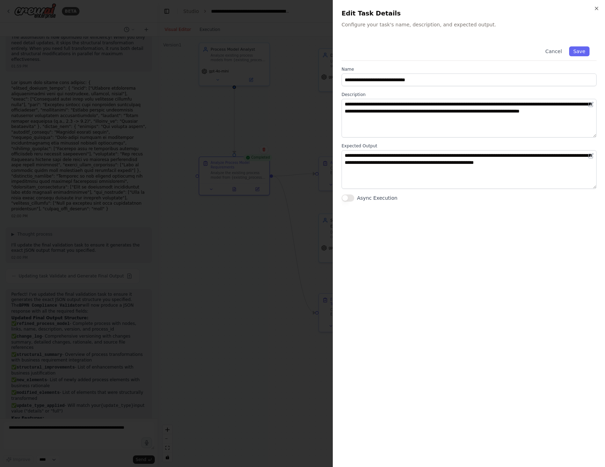
click at [238, 261] on div at bounding box center [302, 233] width 605 height 467
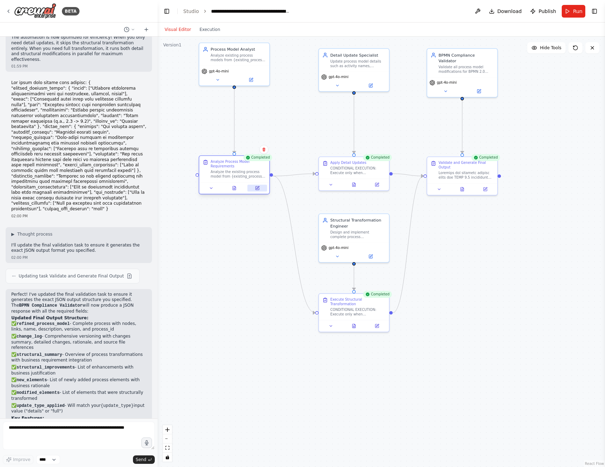
click at [254, 191] on button at bounding box center [258, 188] width 20 height 7
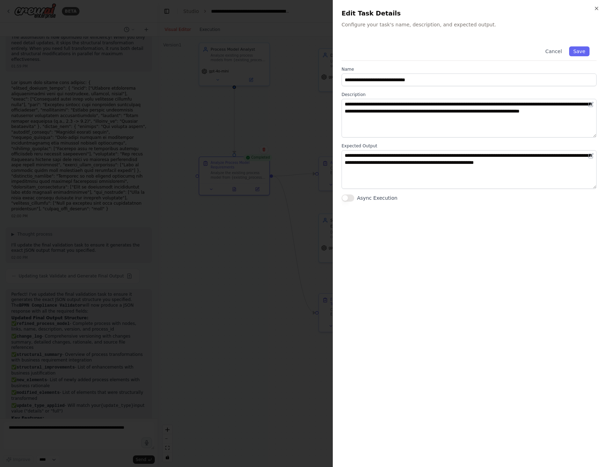
click at [276, 228] on div at bounding box center [302, 233] width 605 height 467
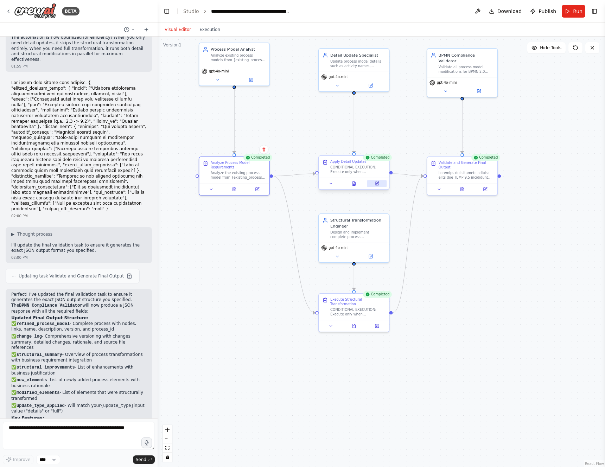
click at [374, 185] on icon at bounding box center [376, 183] width 5 height 5
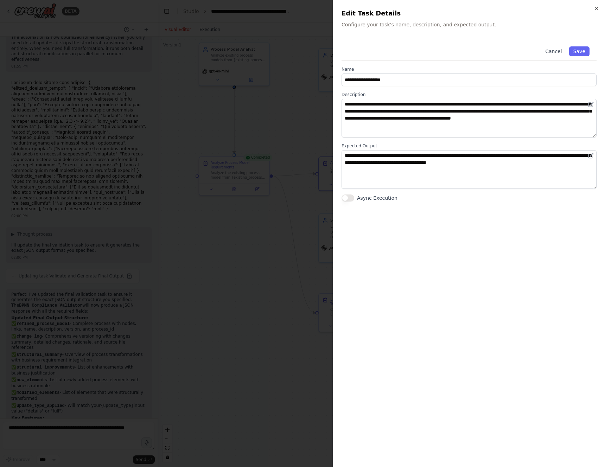
click at [261, 255] on div at bounding box center [302, 233] width 605 height 467
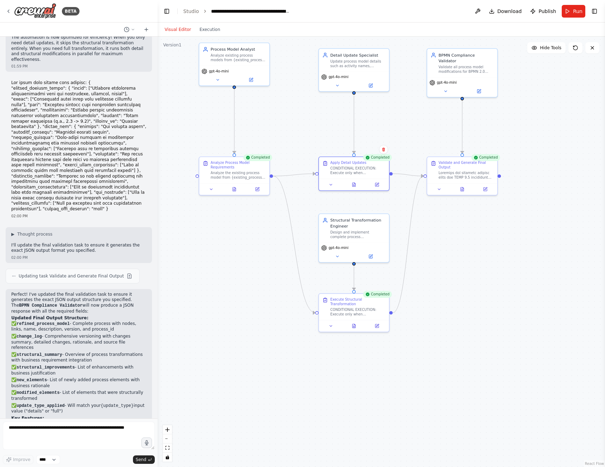
scroll to position [2078, 0]
